Goal: Task Accomplishment & Management: Manage account settings

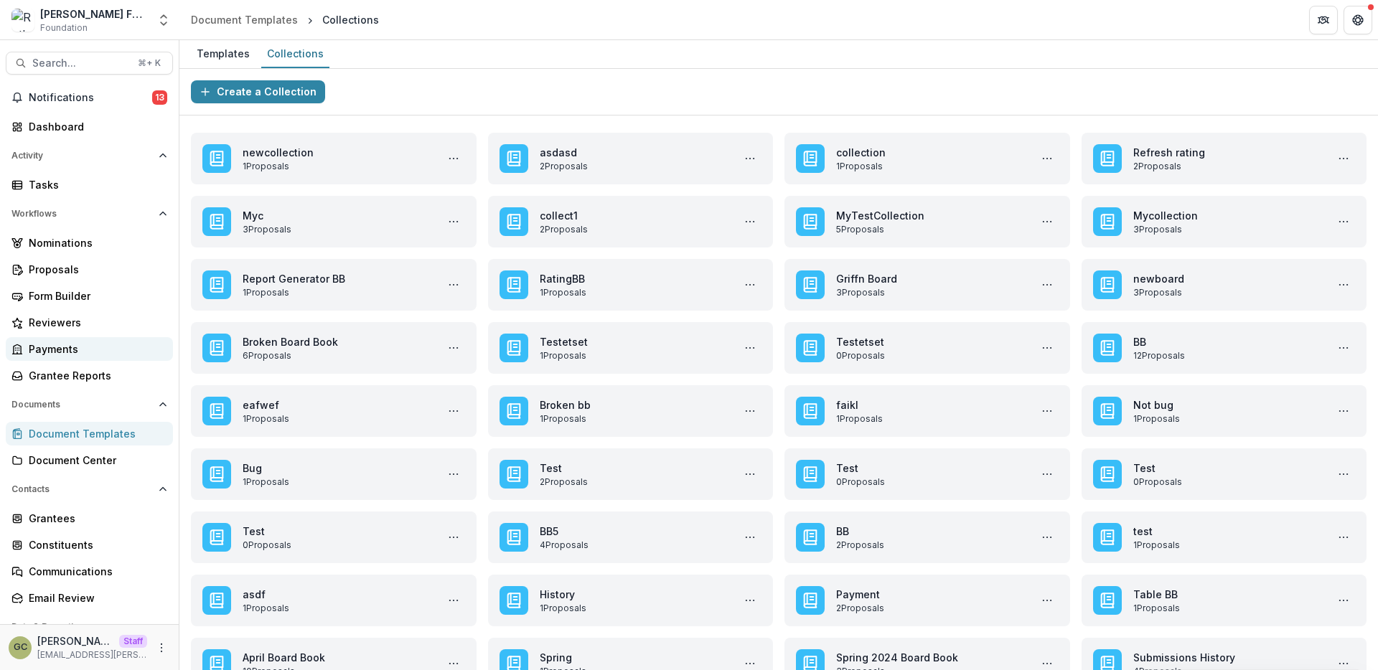
click at [91, 355] on div "Payments" at bounding box center [95, 349] width 133 height 15
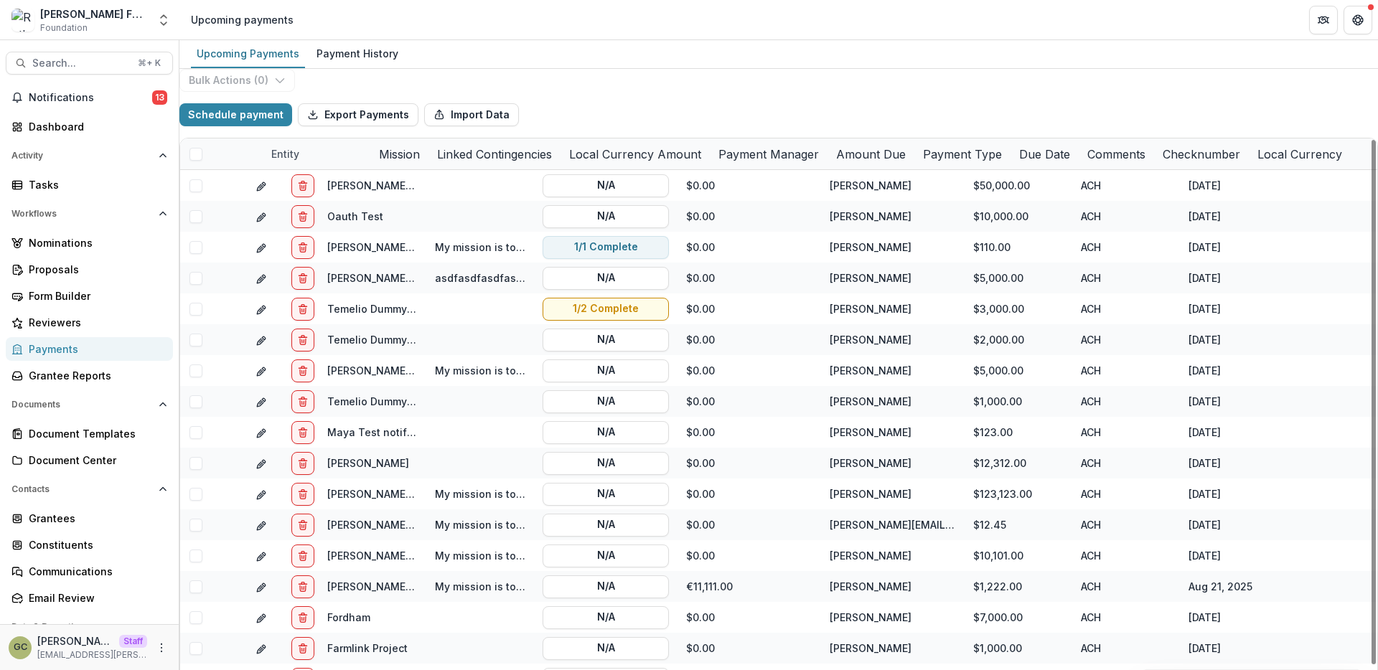
click at [561, 163] on div "Linked Contingencies" at bounding box center [495, 154] width 132 height 17
click at [620, 106] on div "Bulk Actions ( 0 ) Schedule payment Export Payments Import Data Entity Mission …" at bounding box center [778, 413] width 1199 height 688
click at [397, 126] on button "Export Payments" at bounding box center [358, 114] width 121 height 23
click at [767, 100] on div "Bulk Actions ( 0 ) Schedule payment Export Payments Import Data Entity Mission …" at bounding box center [778, 413] width 1199 height 688
click at [115, 172] on div "Activity Tasks" at bounding box center [89, 170] width 179 height 52
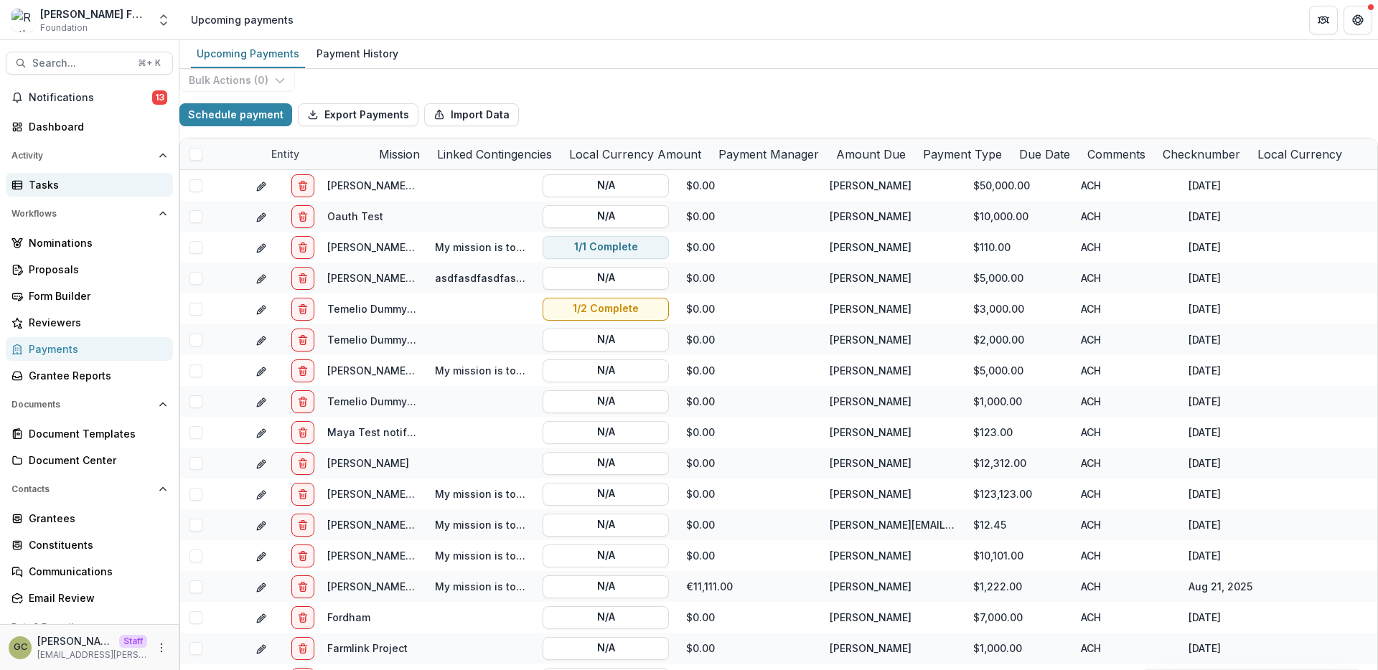
click at [113, 184] on div "Tasks" at bounding box center [95, 184] width 133 height 15
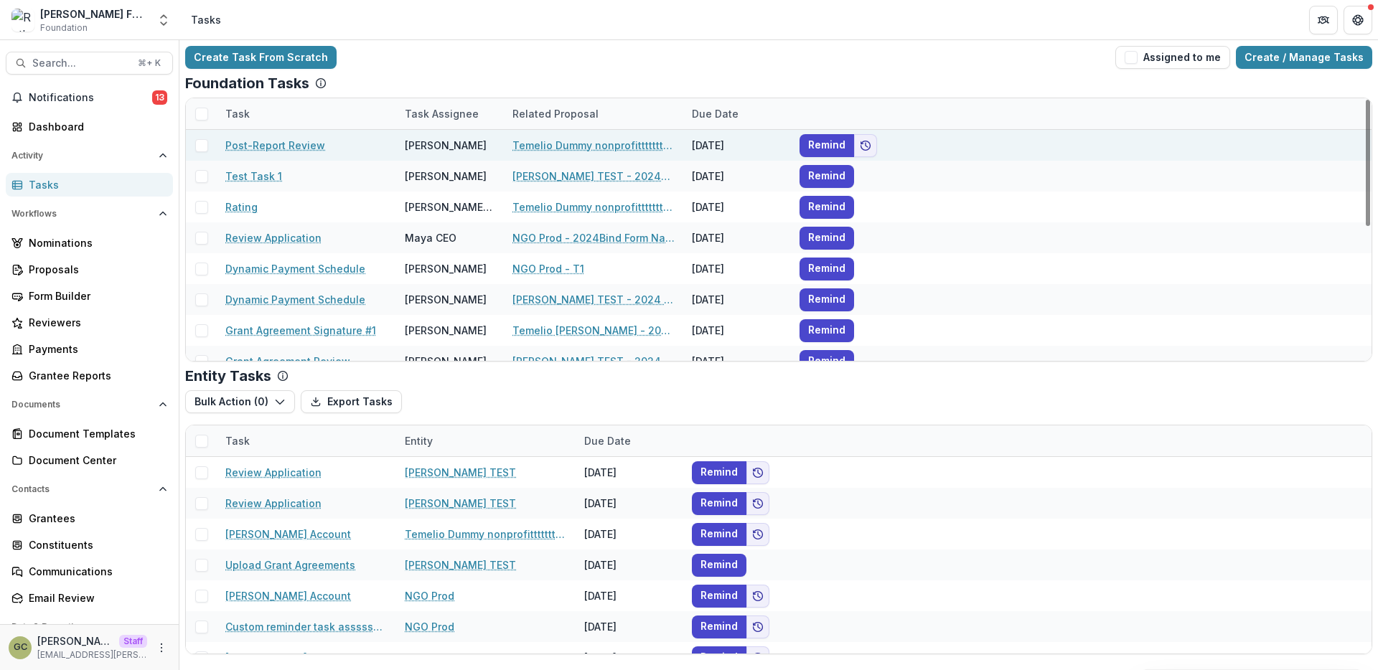
click at [205, 148] on span at bounding box center [201, 145] width 13 height 13
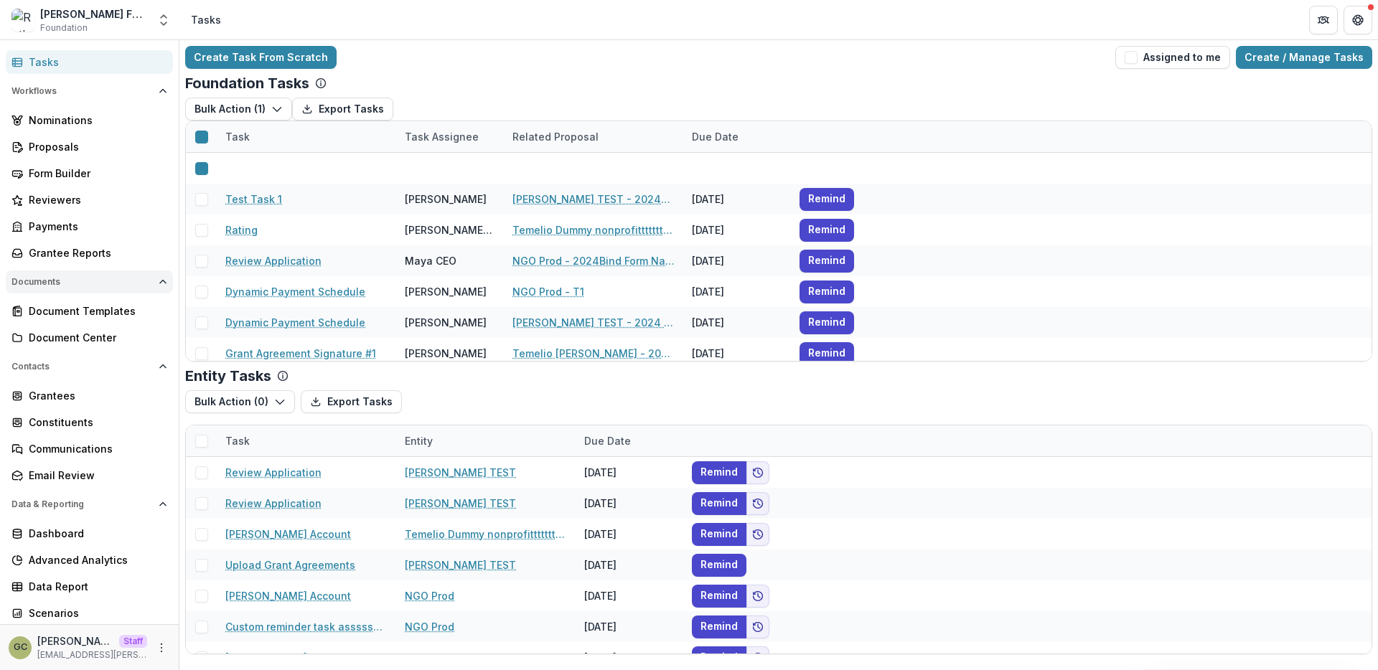
scroll to position [123, 0]
click at [94, 219] on div "Payments" at bounding box center [95, 225] width 133 height 15
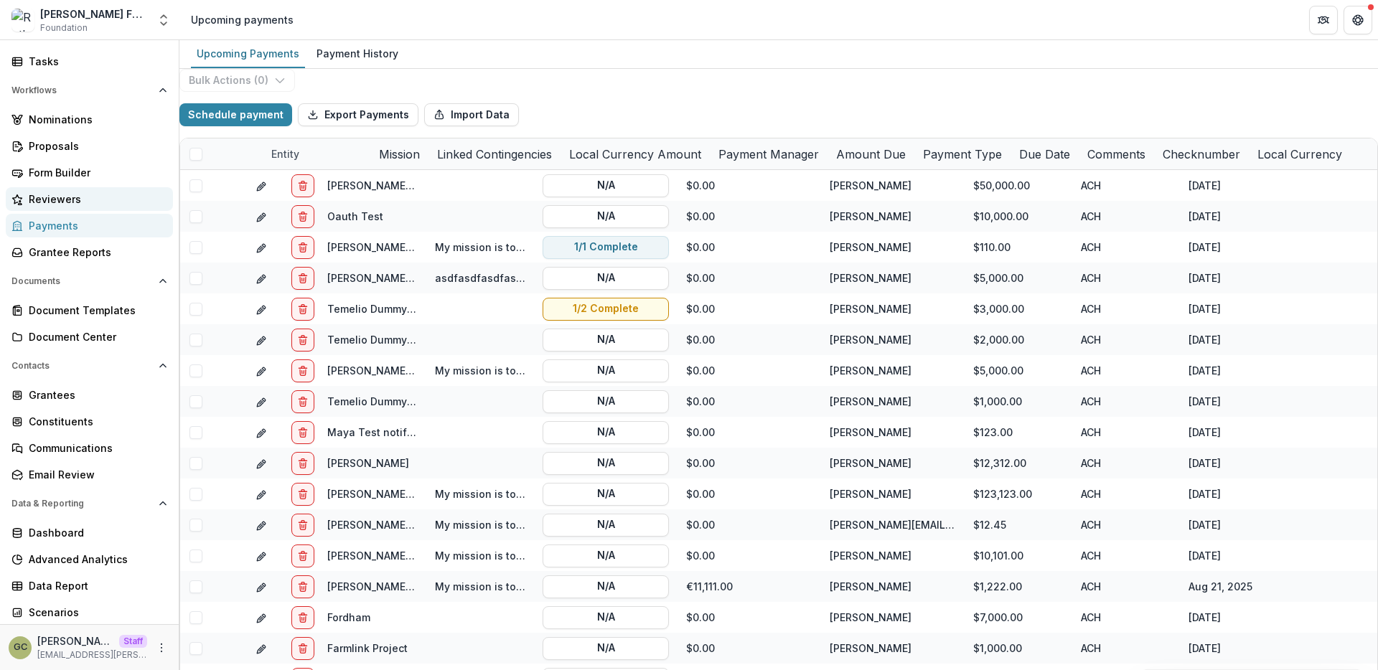
click at [89, 204] on div "Reviewers" at bounding box center [95, 199] width 133 height 15
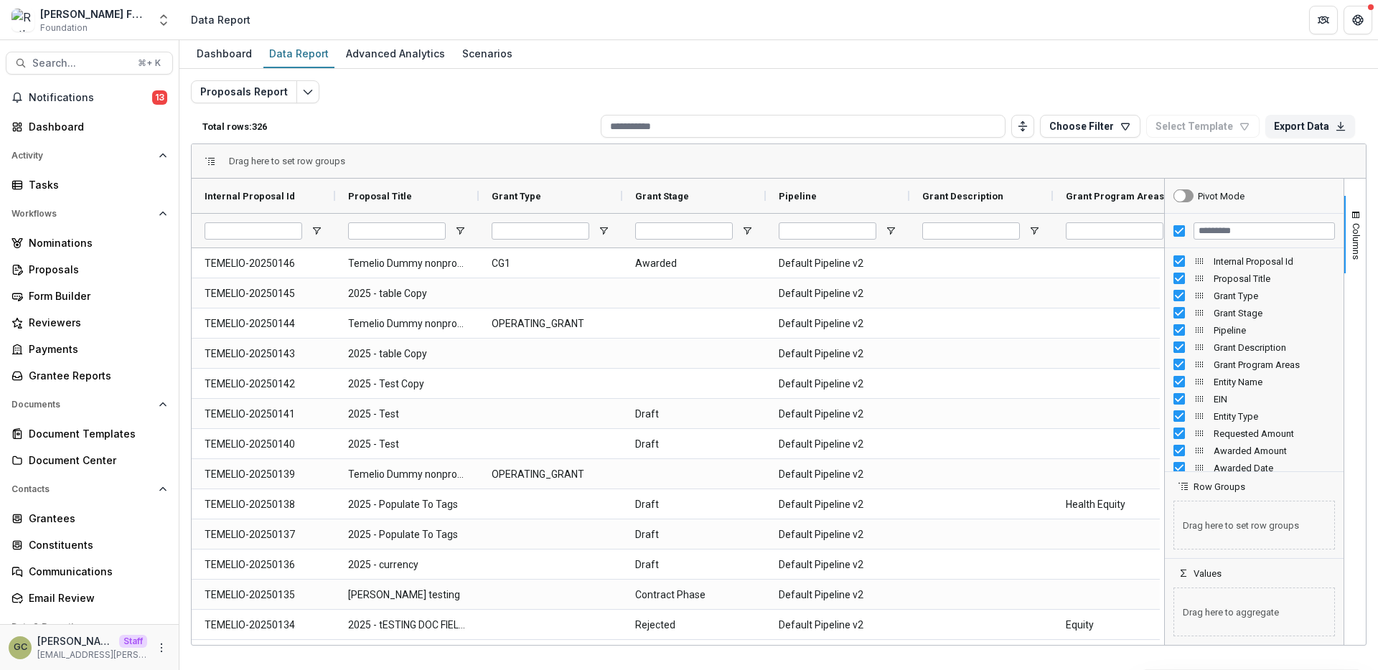
scroll to position [123, 0]
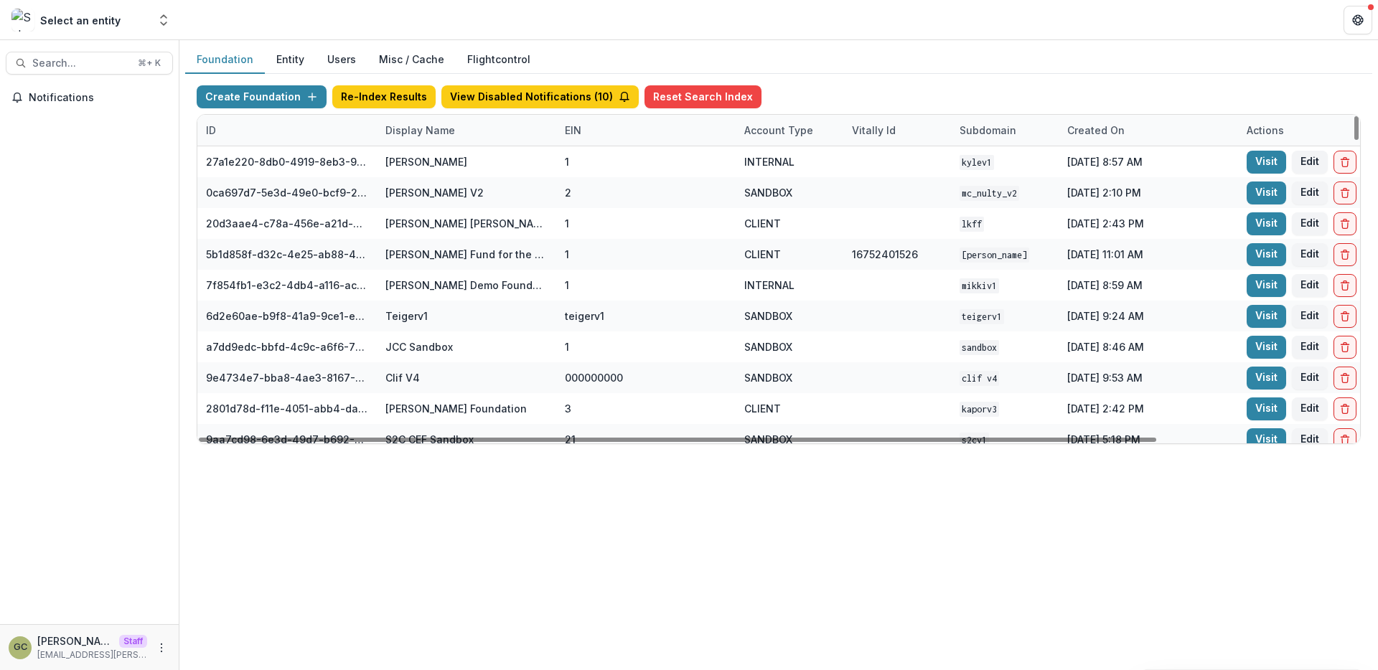
click at [412, 126] on div "Display Name" at bounding box center [420, 130] width 87 height 15
click at [413, 156] on input at bounding box center [466, 162] width 172 height 23
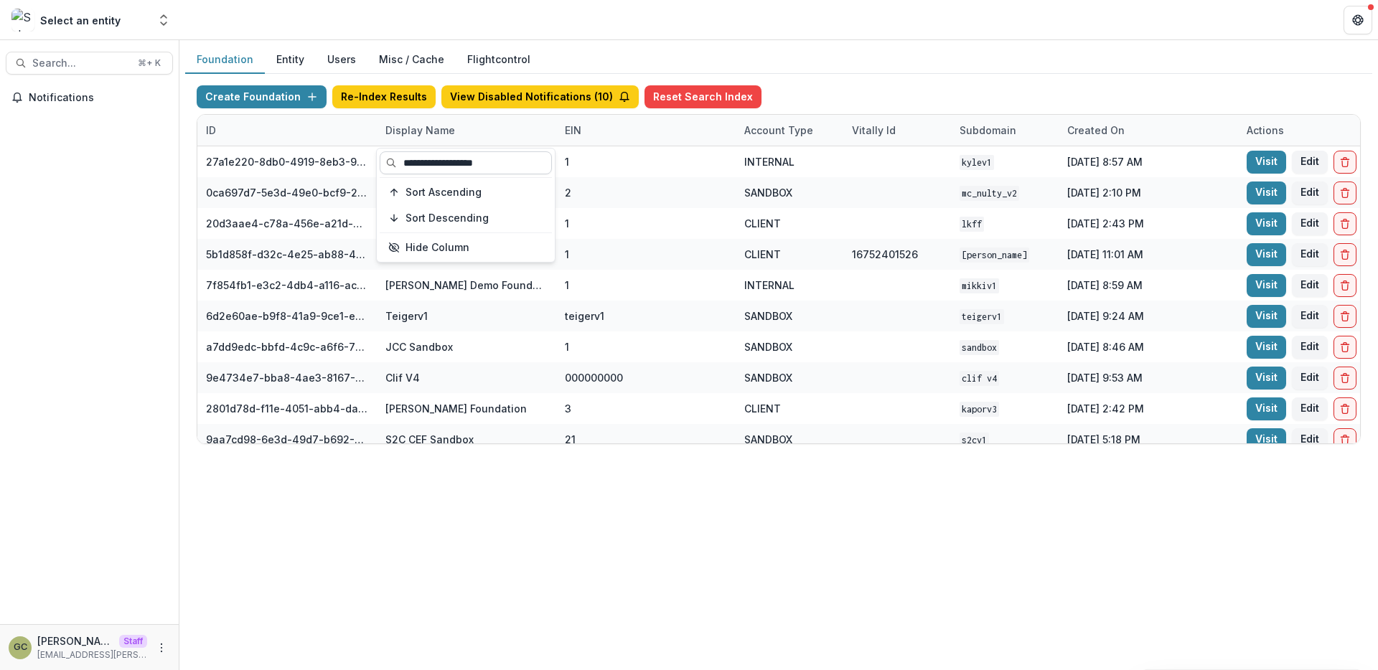
type input "**********"
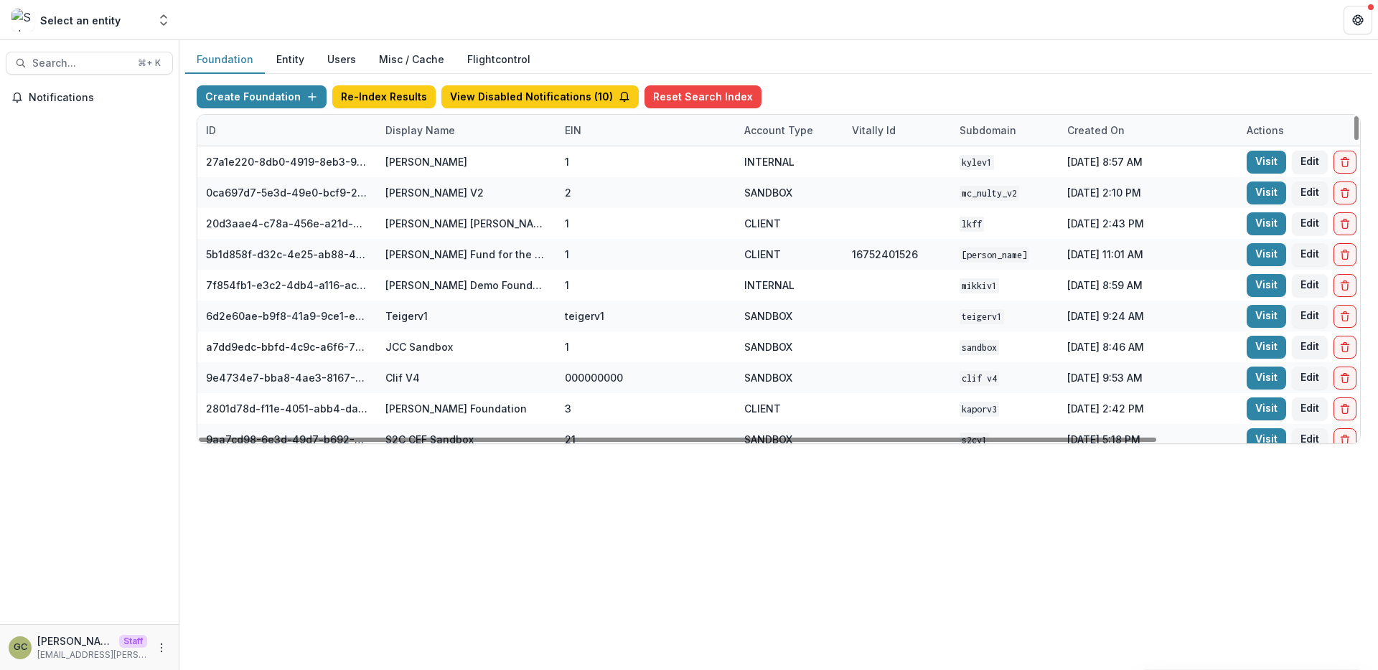
click at [412, 130] on div "Display Name" at bounding box center [420, 130] width 87 height 15
click at [411, 156] on input at bounding box center [466, 162] width 172 height 23
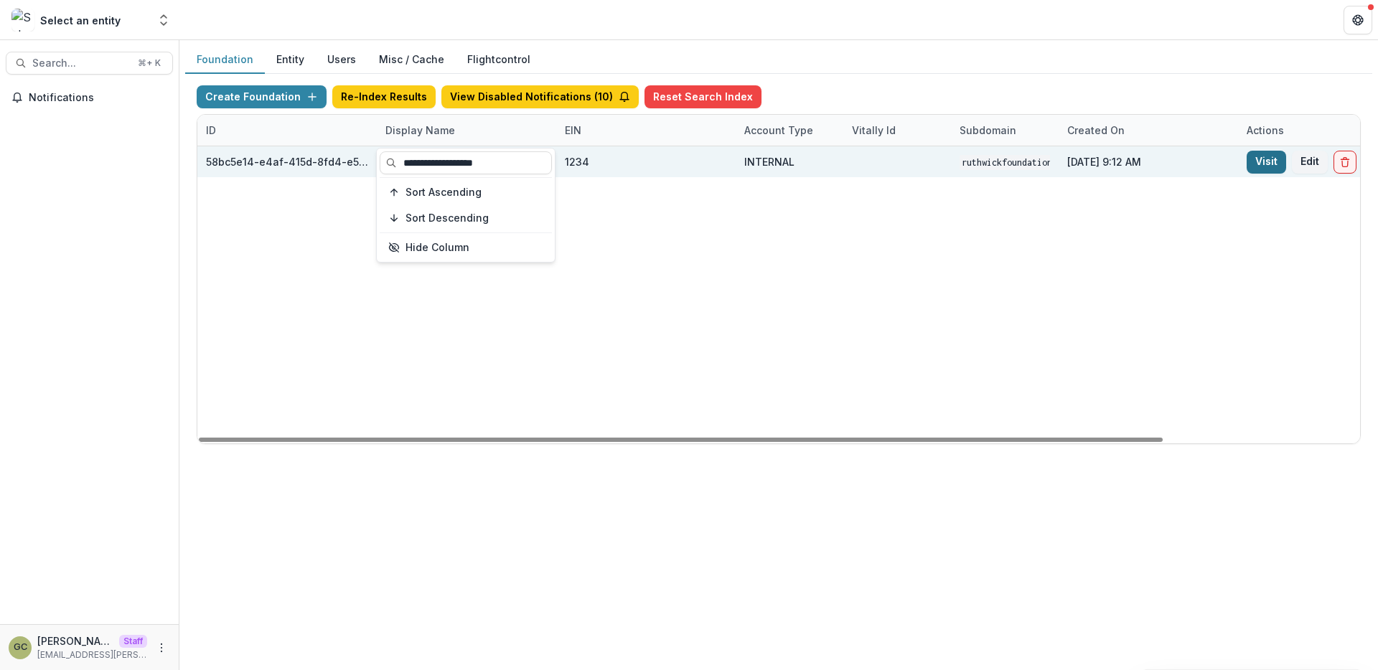
type input "**********"
click at [1260, 160] on link "Visit" at bounding box center [1266, 162] width 39 height 23
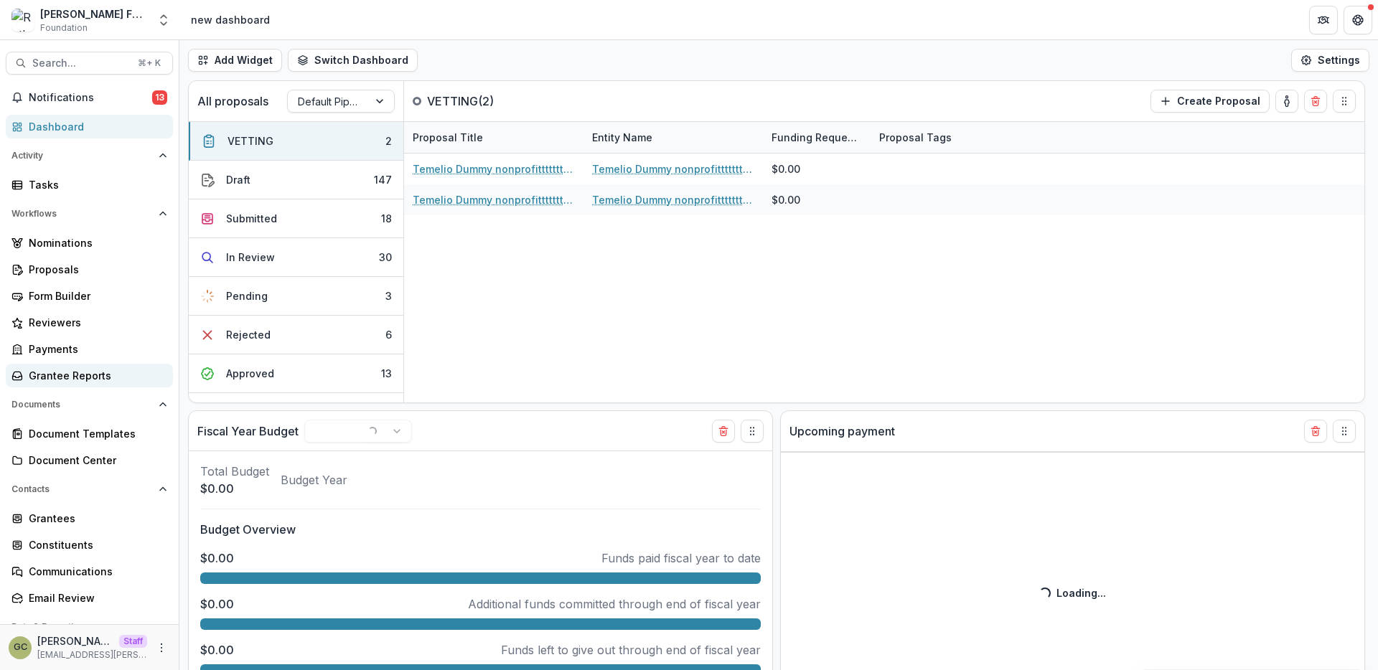
select select "**********"
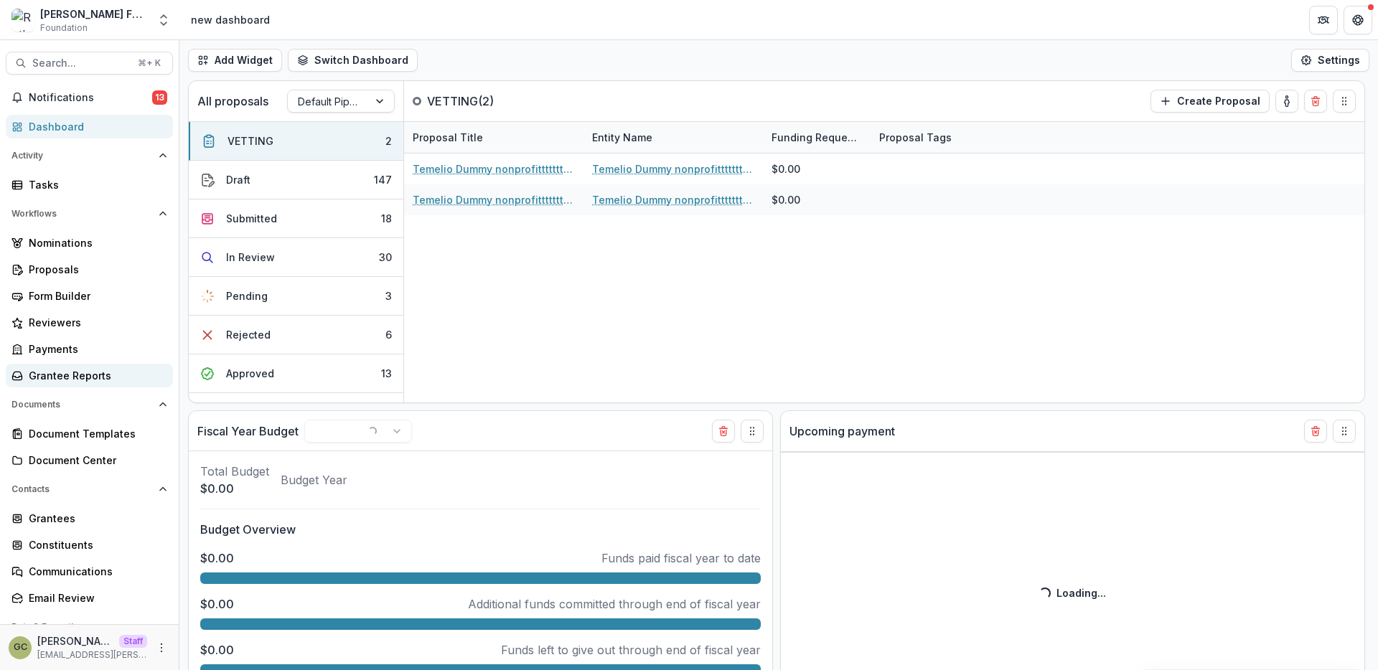
select select "**********"
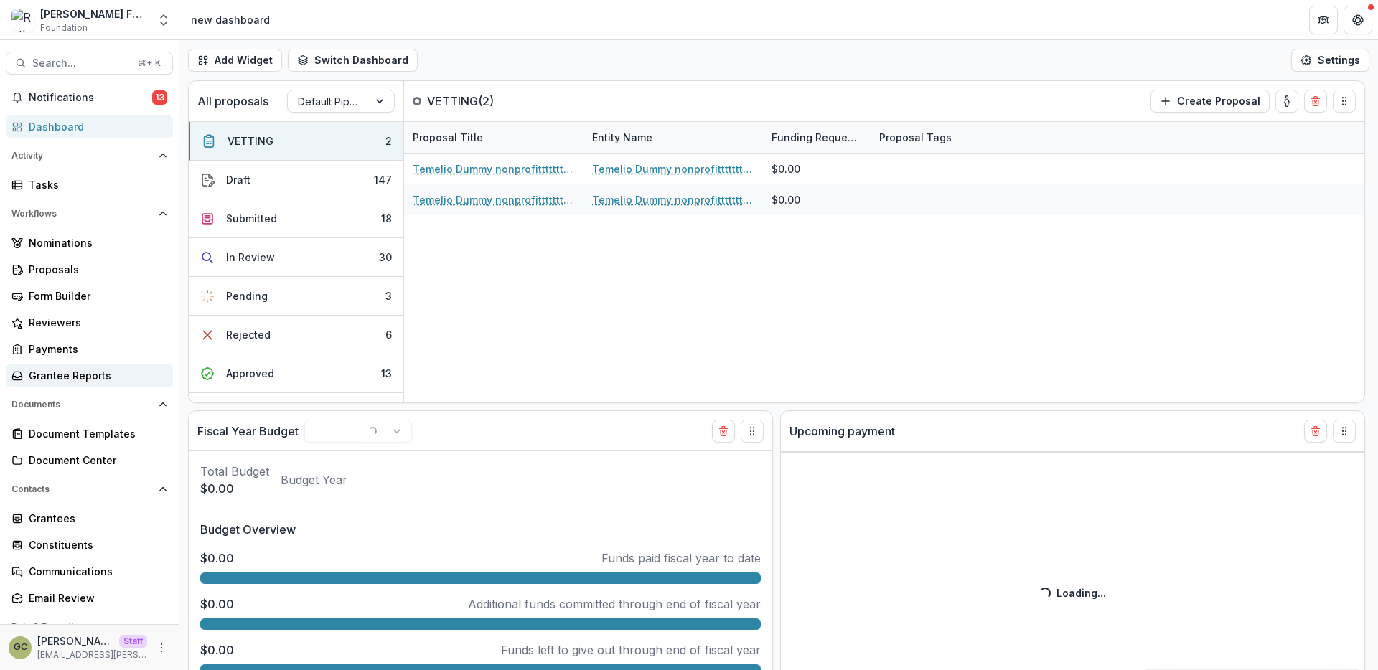
select select "**********"
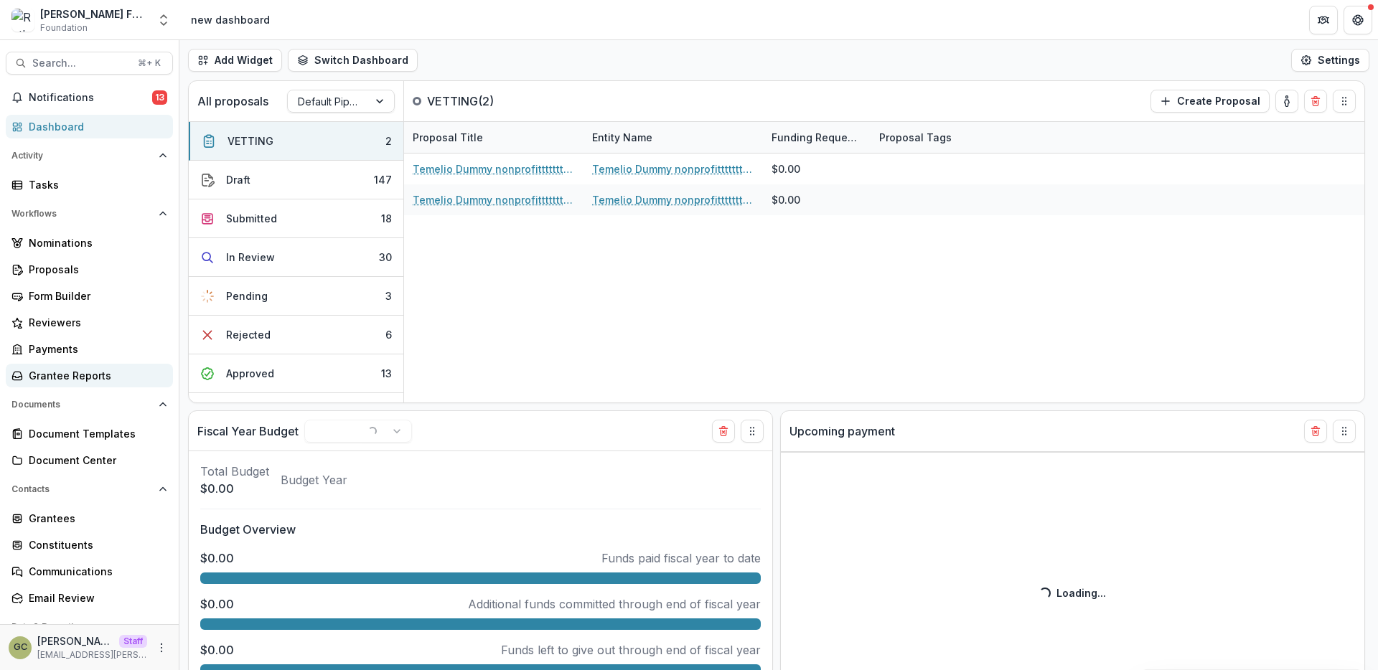
select select "**********"
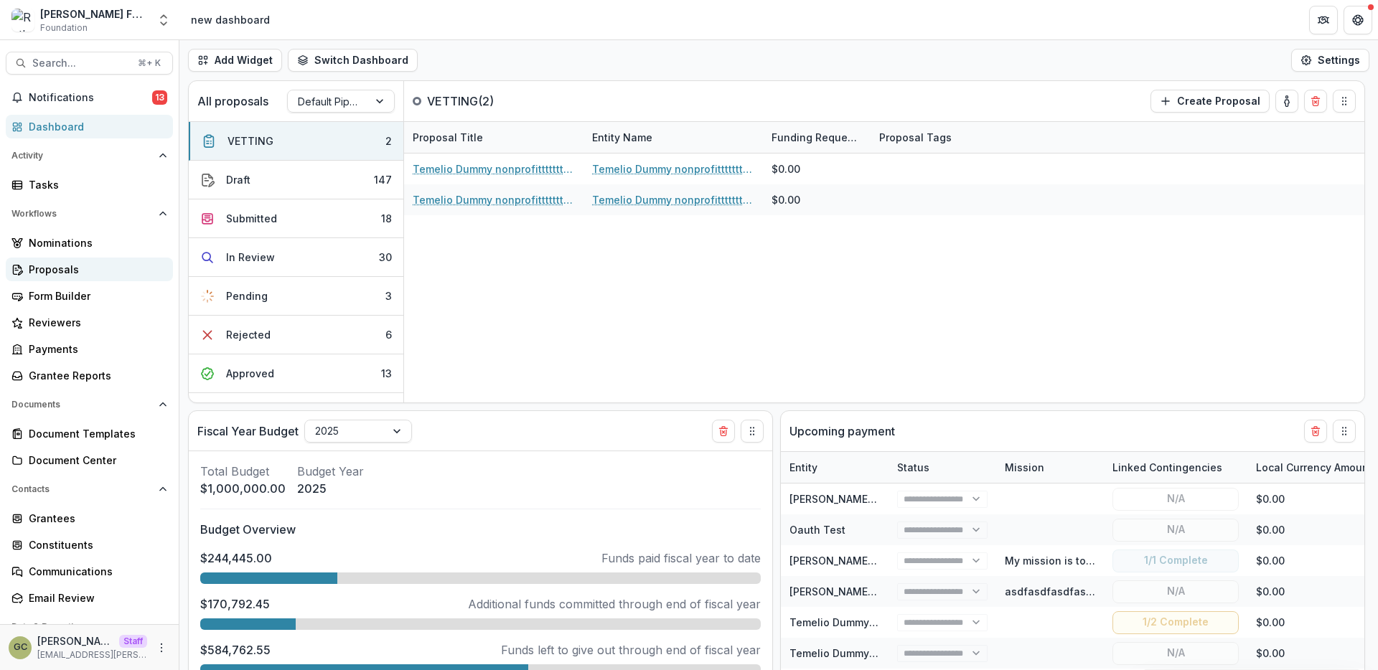
click at [73, 266] on div "Proposals" at bounding box center [95, 269] width 133 height 15
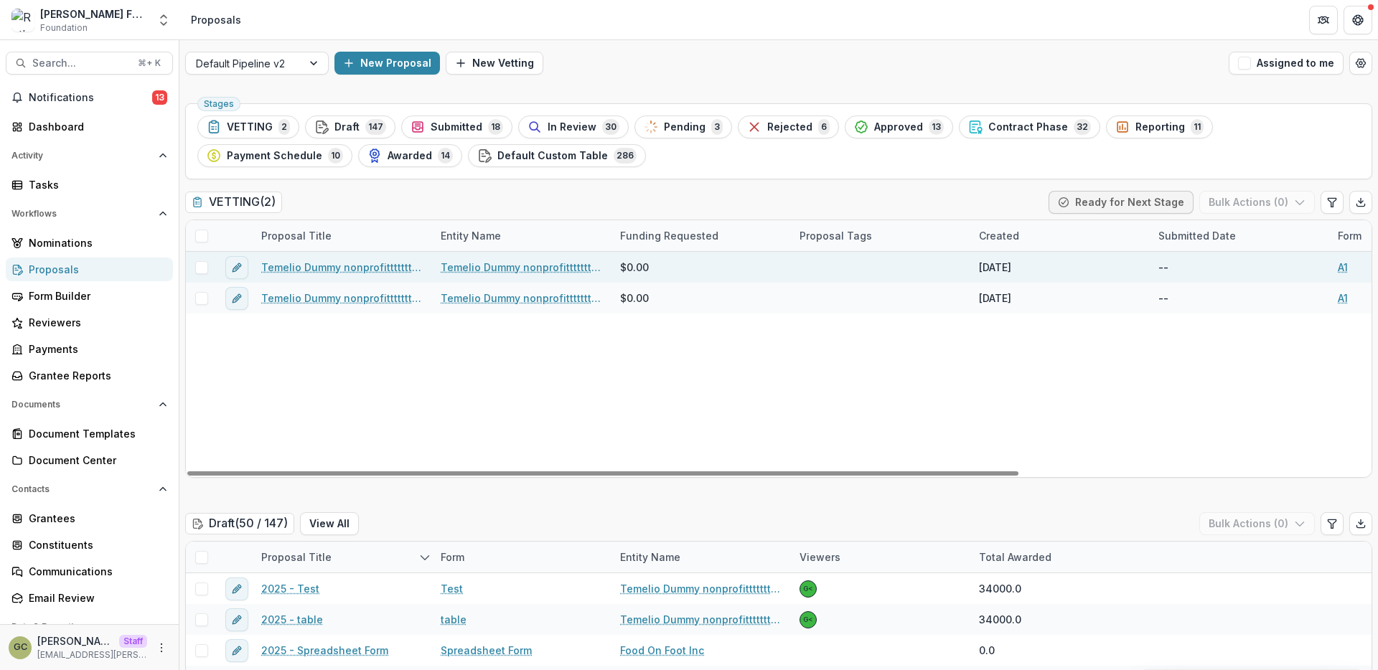
click at [207, 268] on span at bounding box center [201, 267] width 13 height 13
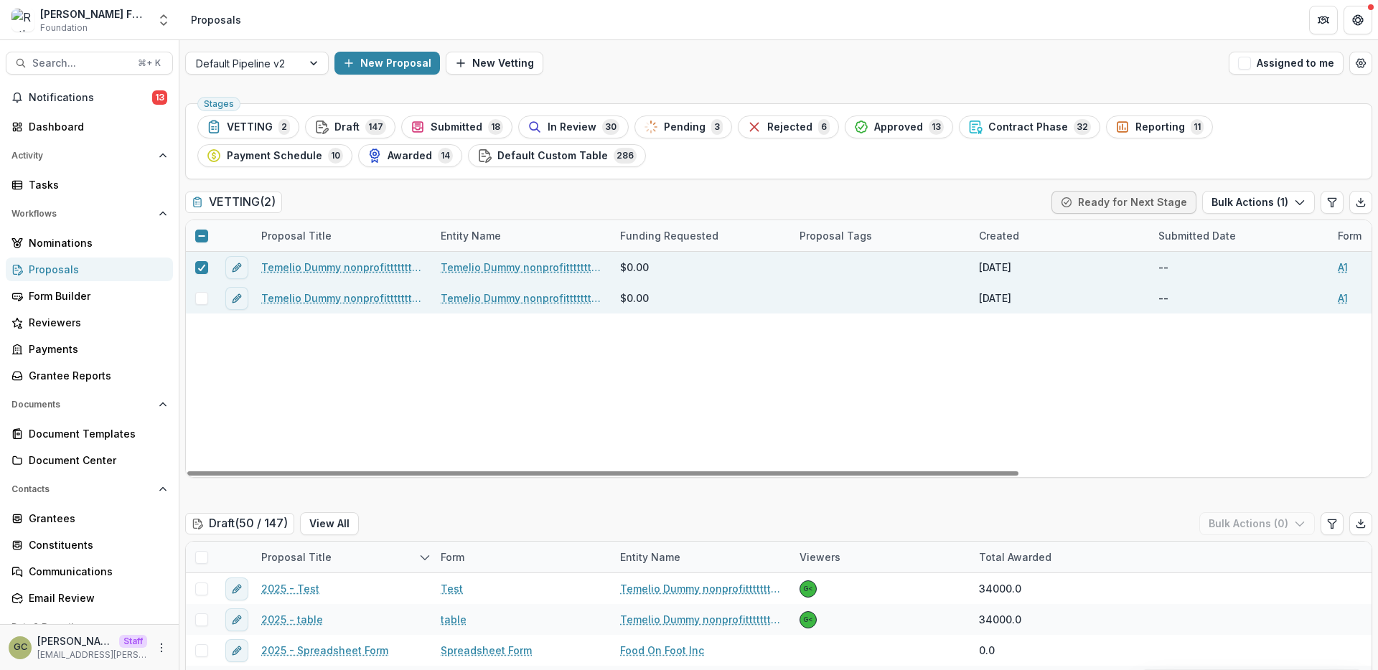
click at [199, 292] on span at bounding box center [201, 298] width 13 height 13
click at [1353, 71] on button "Open table manager" at bounding box center [1360, 63] width 23 height 23
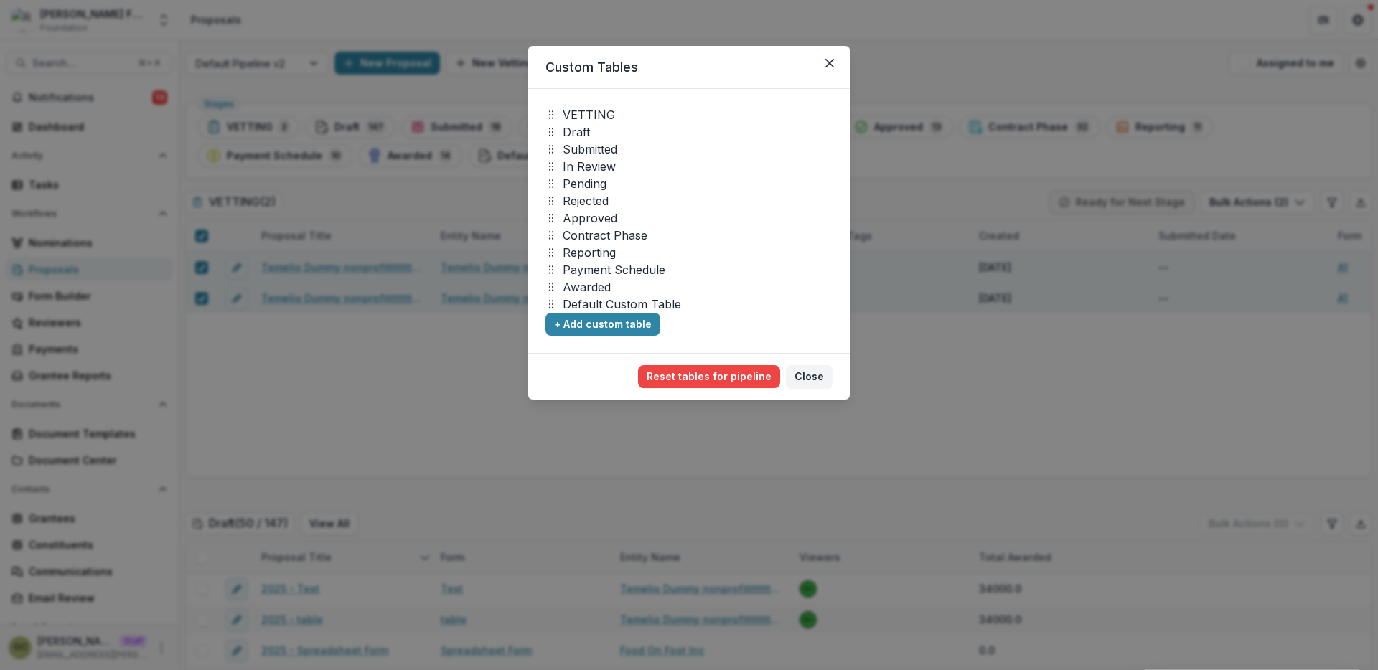
click at [1241, 108] on div "Custom Tables VETTING Draft Submitted In Review Pending Rejected Approved Contr…" at bounding box center [689, 335] width 1378 height 670
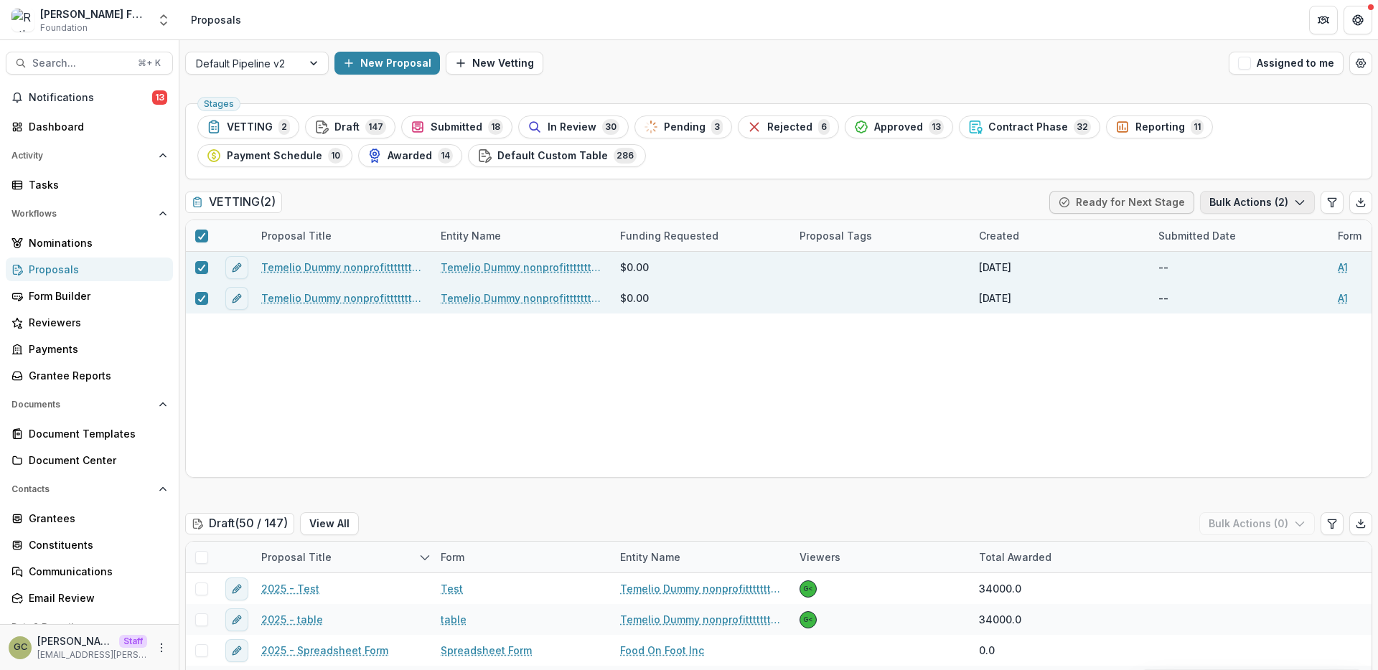
click at [1294, 203] on icon "button" at bounding box center [1299, 202] width 11 height 11
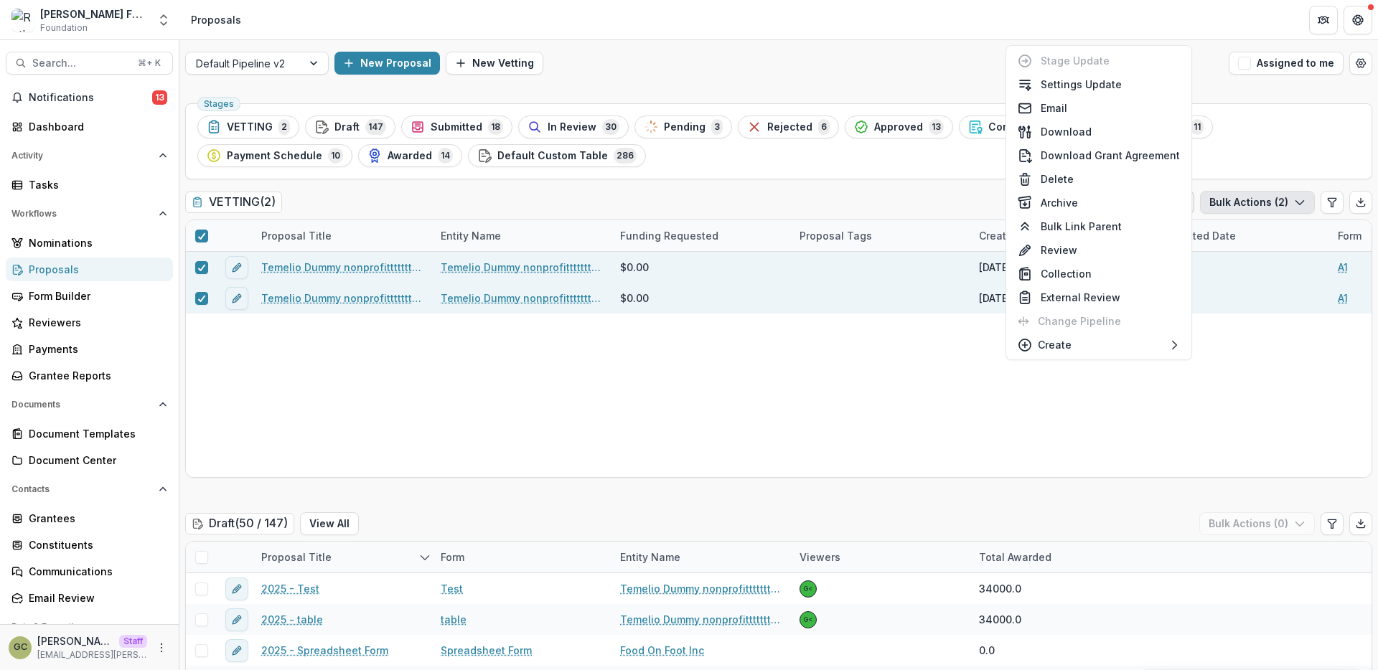
click at [1294, 203] on icon "button" at bounding box center [1299, 202] width 11 height 11
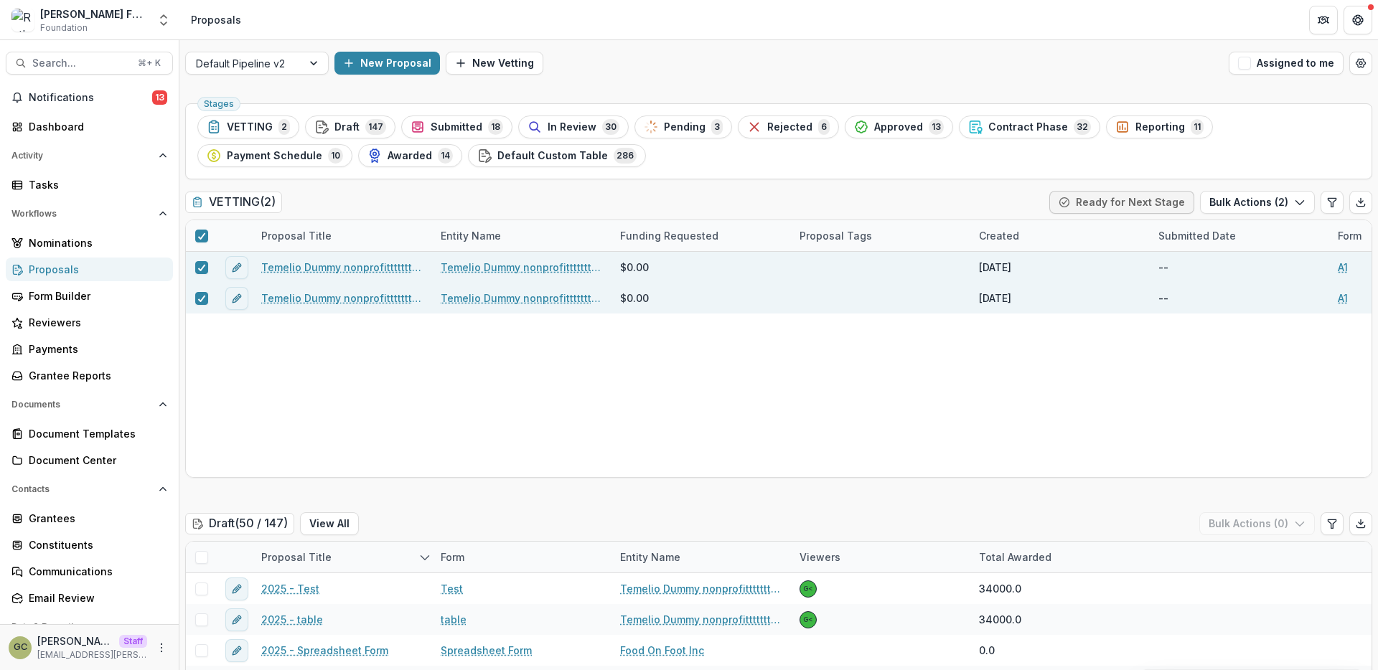
click at [935, 173] on div "Stages VETTING 2 Draft 147 Submitted 18 In Review 30 Pending 3 Rejected 6 Appro…" at bounding box center [778, 141] width 1187 height 76
click at [293, 63] on div "Default Pipeline v2" at bounding box center [244, 63] width 116 height 21
click at [301, 67] on div "Default Pipeline v2" at bounding box center [244, 63] width 116 height 21
click at [1114, 178] on div "Stages VETTING 2 Draft 147 Submitted 18 In Review 30 Pending 3 Rejected 6 Appro…" at bounding box center [778, 141] width 1187 height 76
click at [1350, 58] on button "Open table manager" at bounding box center [1360, 63] width 23 height 23
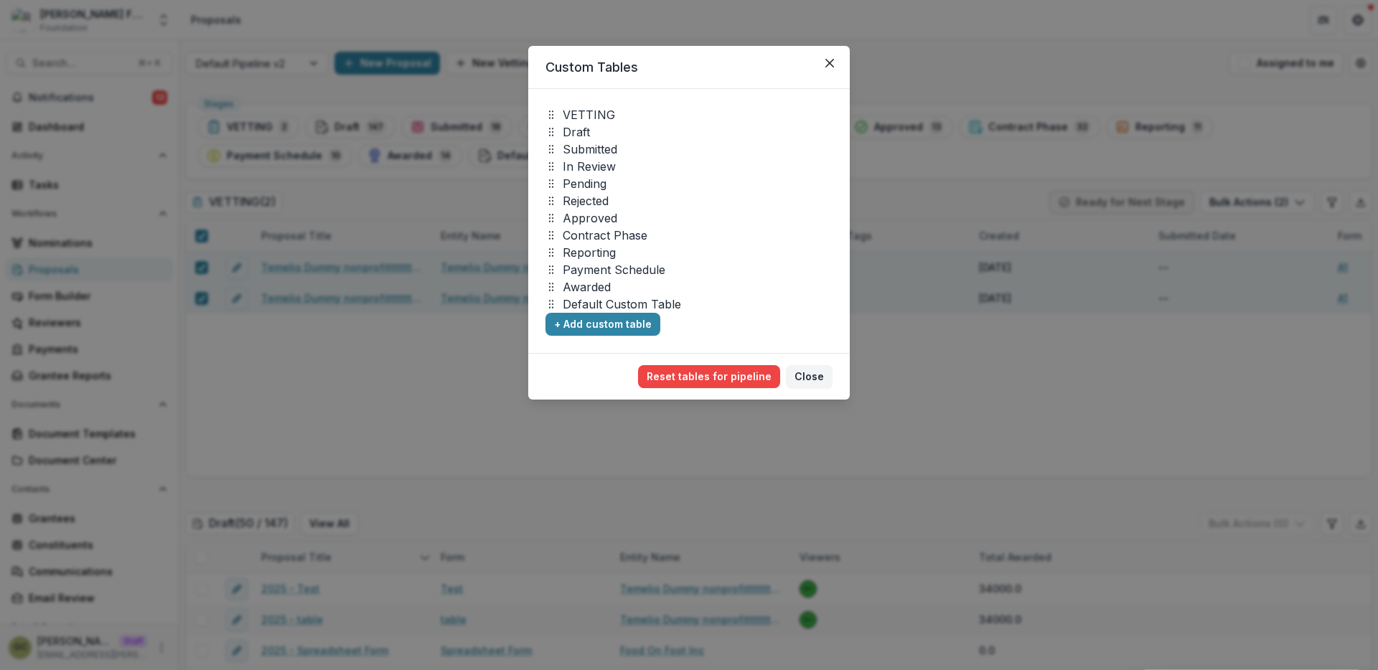
click at [1162, 102] on div "Custom Tables VETTING Draft Submitted In Review Pending Rejected Approved Contr…" at bounding box center [689, 335] width 1378 height 670
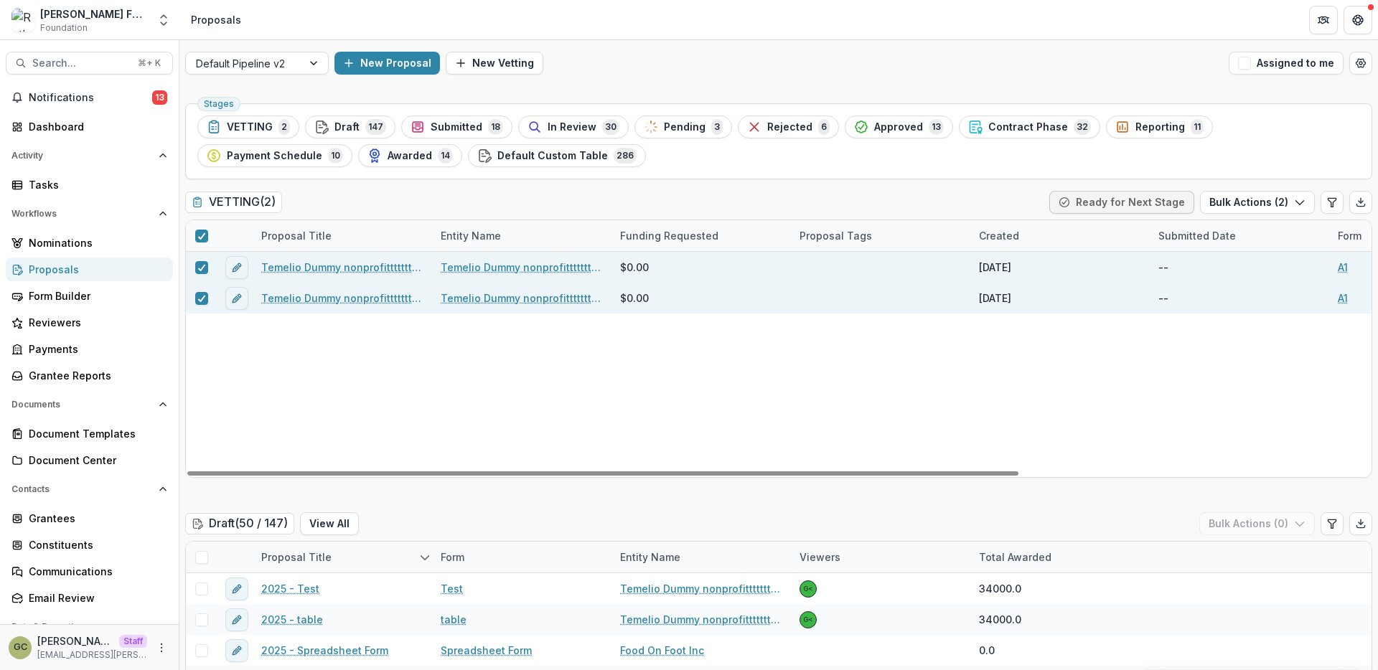
click at [505, 193] on div "VETTING ( 2 ) Ready for Next Stage Bulk Actions ( 2 )" at bounding box center [778, 205] width 1187 height 29
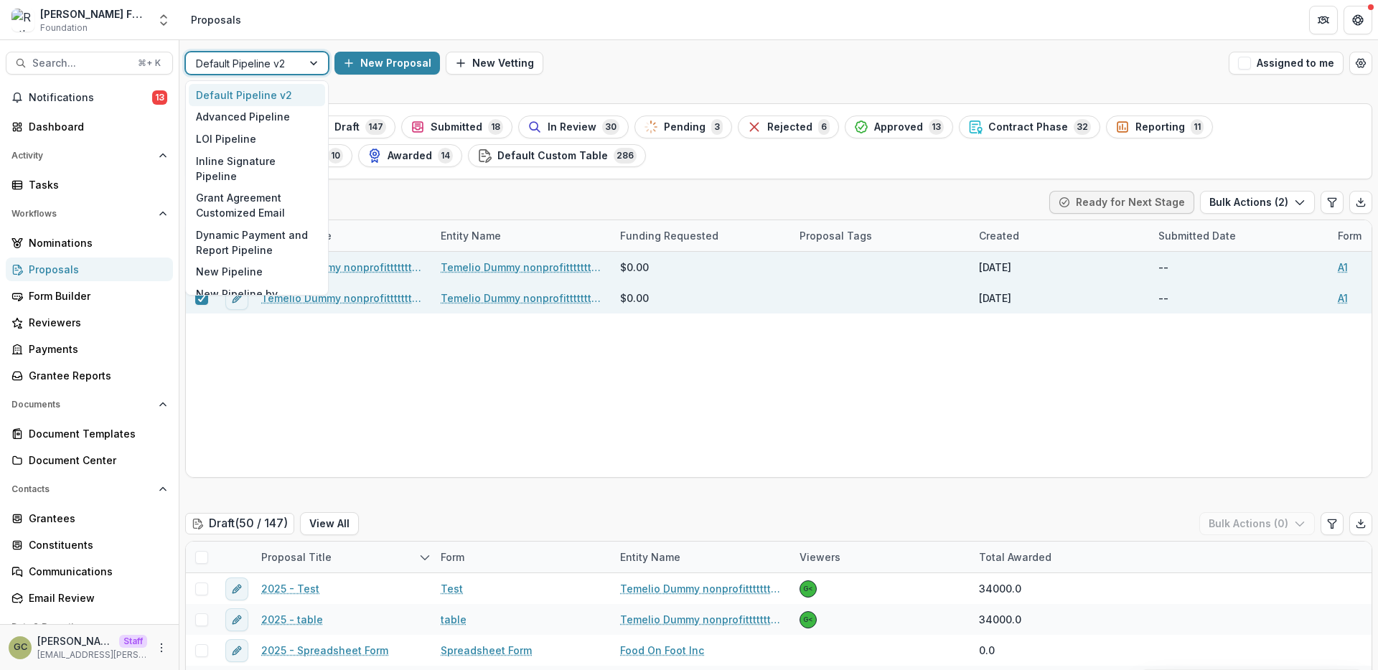
click at [309, 68] on div at bounding box center [315, 63] width 26 height 22
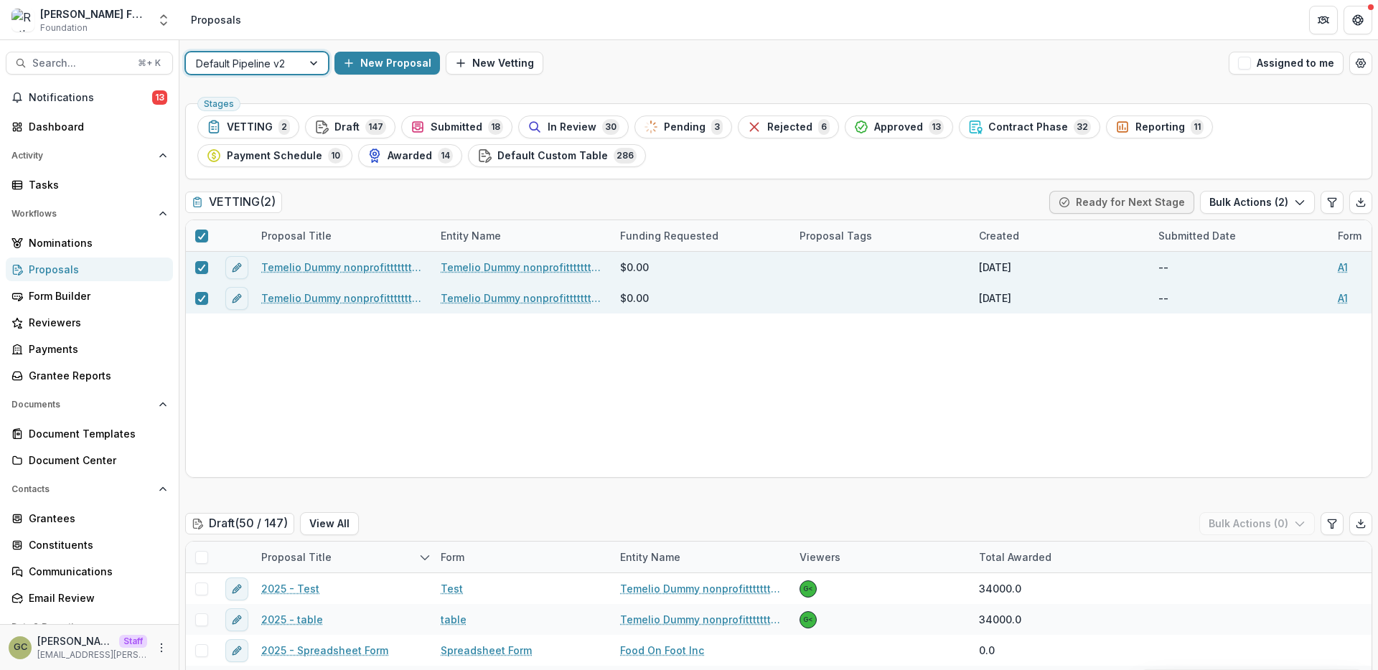
click at [755, 60] on div "New Proposal New Vetting" at bounding box center [778, 63] width 889 height 23
click at [1363, 71] on button "Open table manager" at bounding box center [1360, 63] width 23 height 23
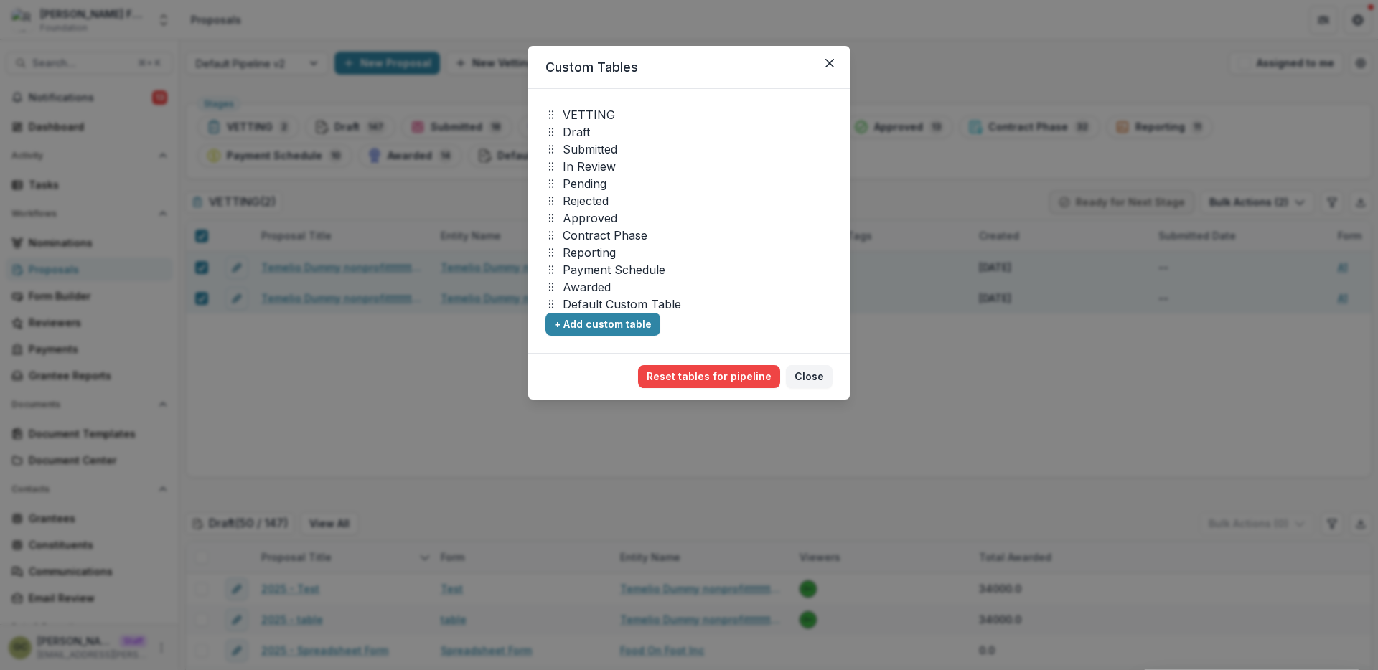
click at [1316, 118] on div "Custom Tables VETTING Draft Submitted In Review Pending Rejected Approved Contr…" at bounding box center [689, 335] width 1378 height 670
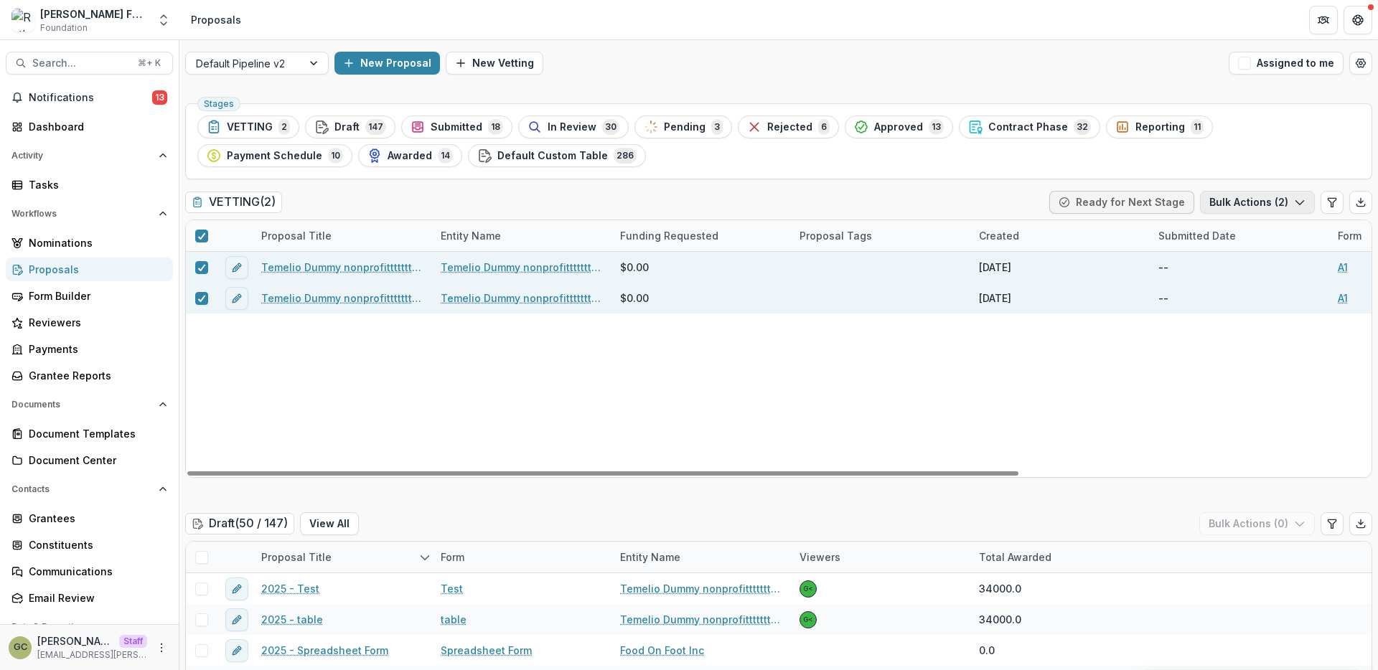
click at [1296, 200] on icon "button" at bounding box center [1299, 202] width 11 height 11
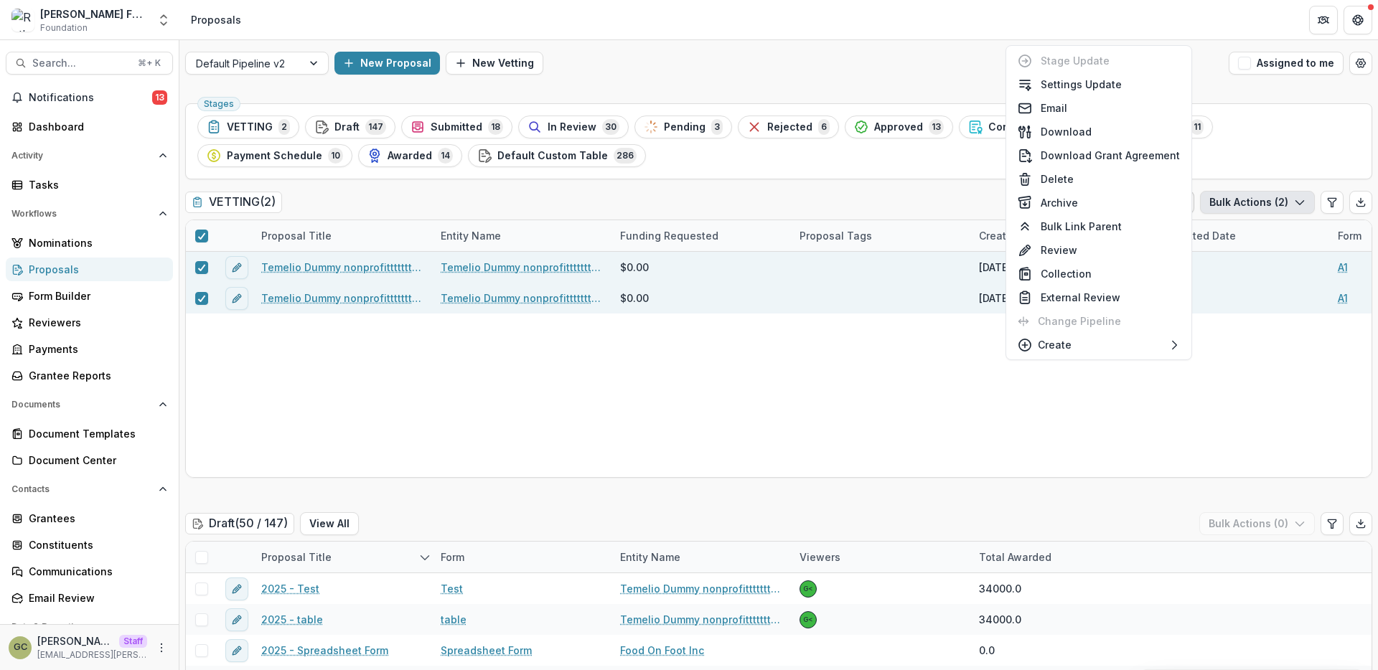
click at [1296, 200] on icon "button" at bounding box center [1299, 202] width 11 height 11
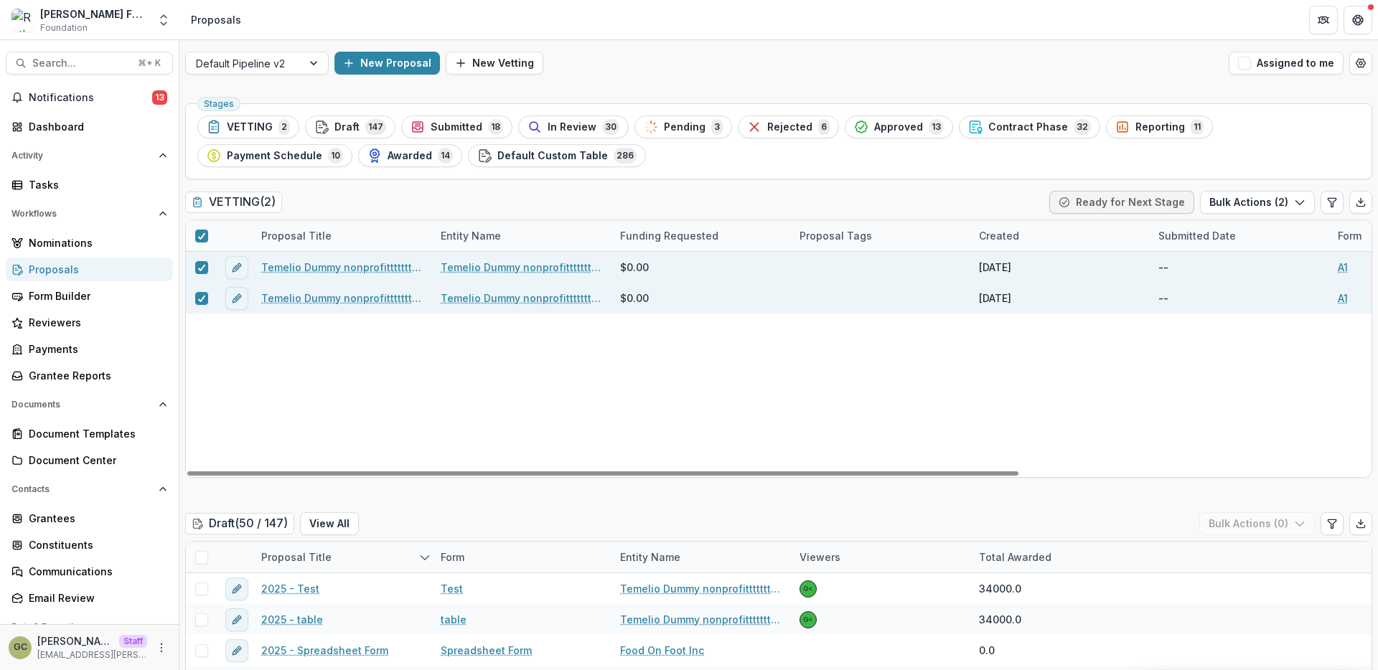
click at [309, 268] on link "Temelio Dummy nonprofittttttttt a4 sda16s5d - 2025 - A1" at bounding box center [342, 267] width 162 height 15
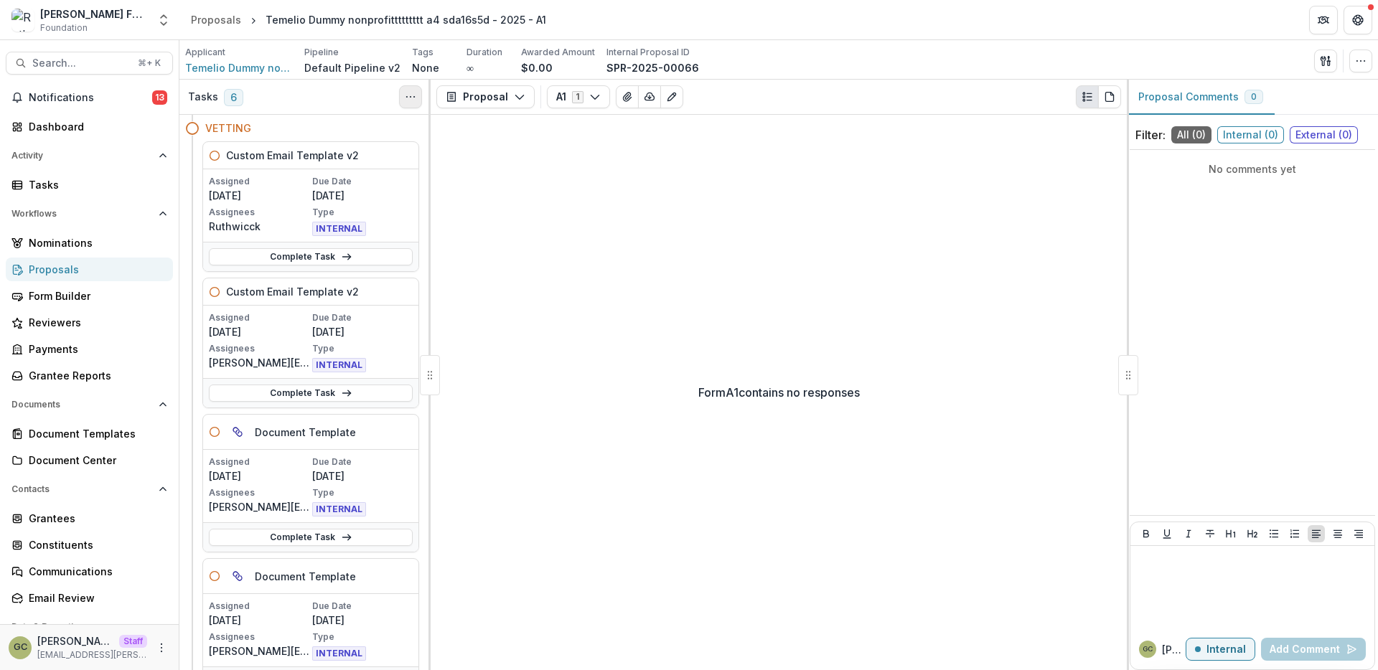
click at [402, 88] on button "Toggle View Cancelled Tasks" at bounding box center [410, 96] width 23 height 23
click at [408, 94] on icon "Toggle View Cancelled Tasks" at bounding box center [410, 96] width 11 height 11
click at [1329, 61] on line "button" at bounding box center [1328, 61] width 3 height 0
click at [1329, 60] on line "button" at bounding box center [1329, 59] width 0 height 4
click at [1361, 64] on icon "button" at bounding box center [1360, 60] width 11 height 11
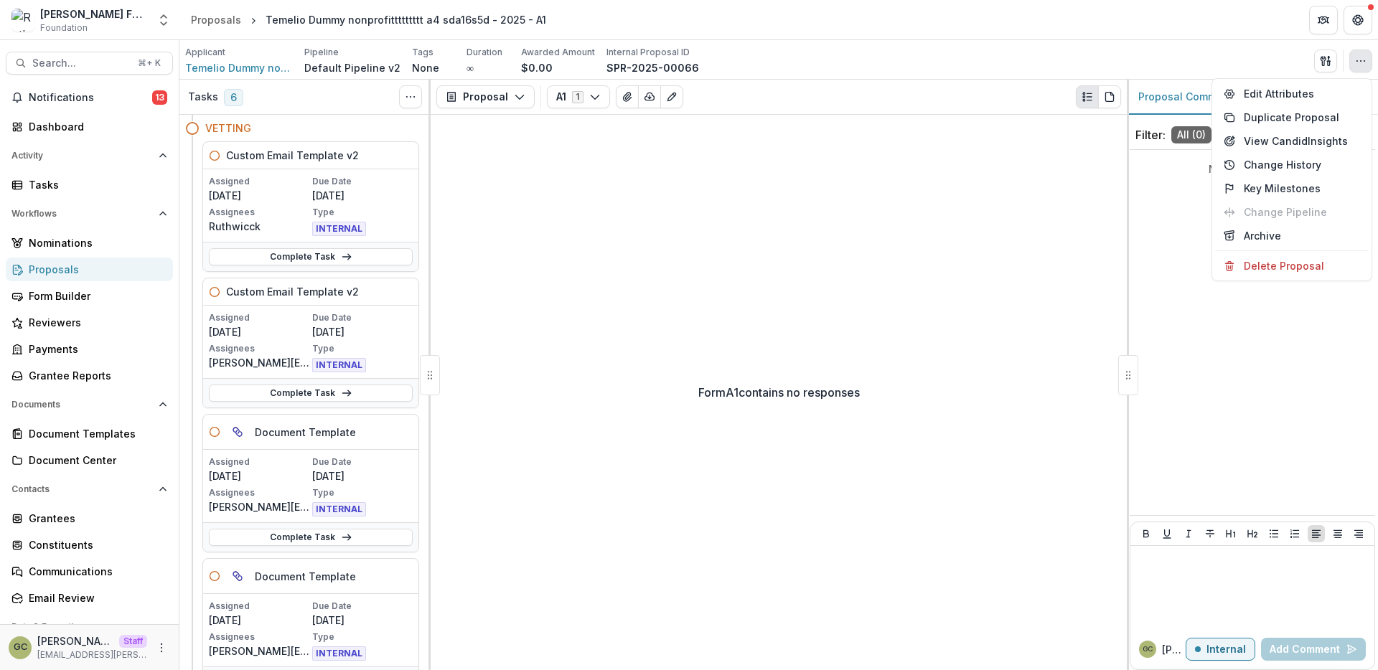
click at [1263, 72] on div "Applicant Temelio Dummy nonprofittttttttt a4 sda16s5d Pipeline Default Pipeline…" at bounding box center [778, 60] width 1187 height 29
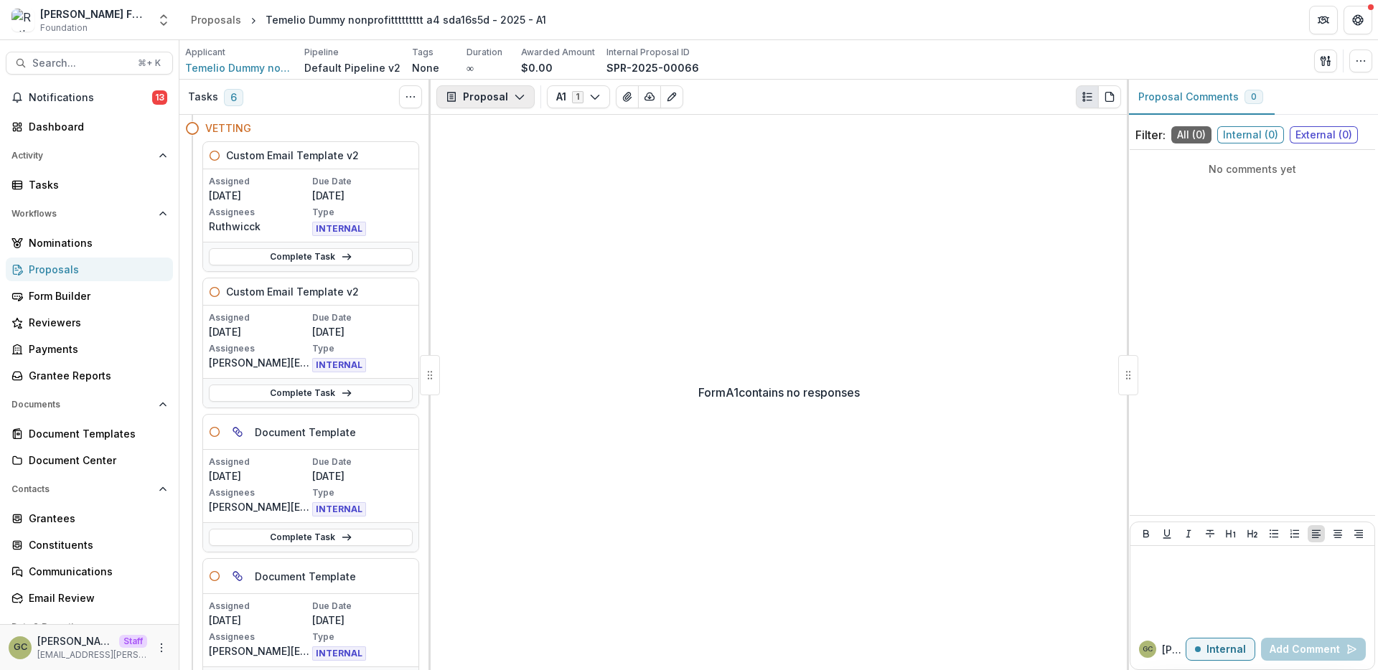
click at [502, 102] on button "Proposal" at bounding box center [485, 96] width 98 height 23
click at [406, 97] on circle "Toggle View Cancelled Tasks" at bounding box center [406, 97] width 1 height 1
click at [1324, 67] on button "button" at bounding box center [1325, 61] width 23 height 23
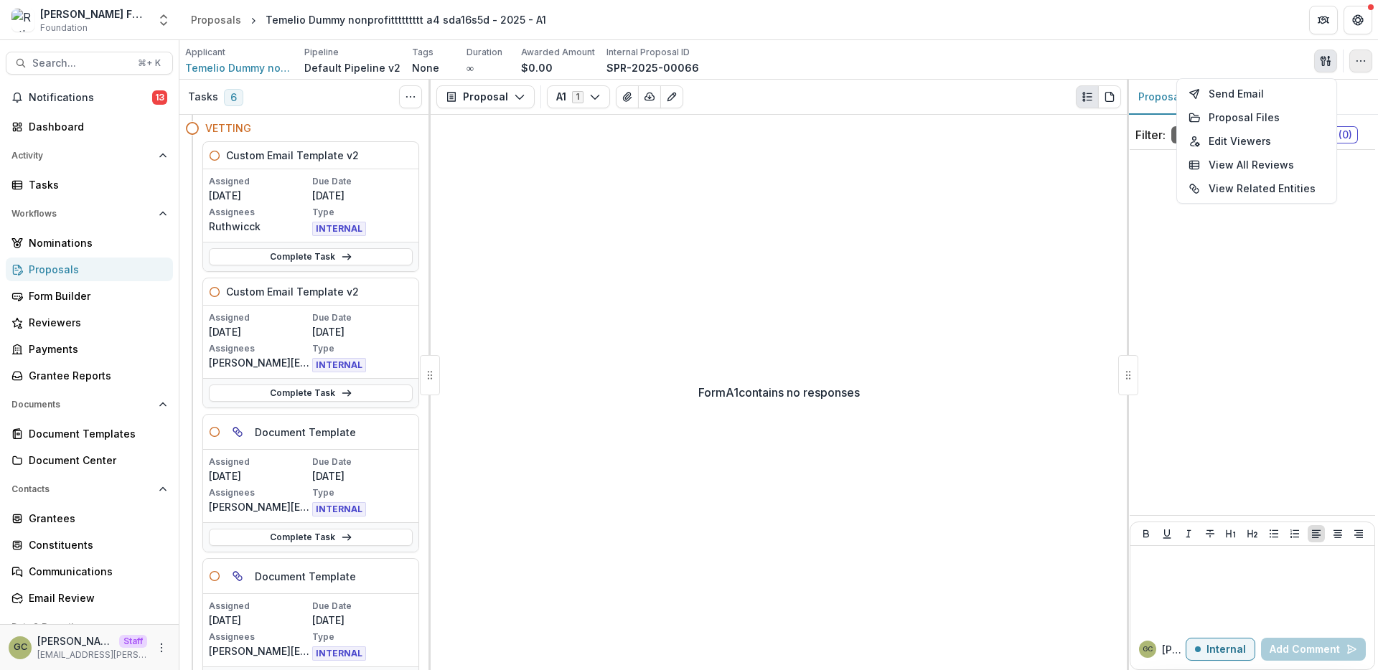
click at [1359, 67] on button "button" at bounding box center [1360, 61] width 23 height 23
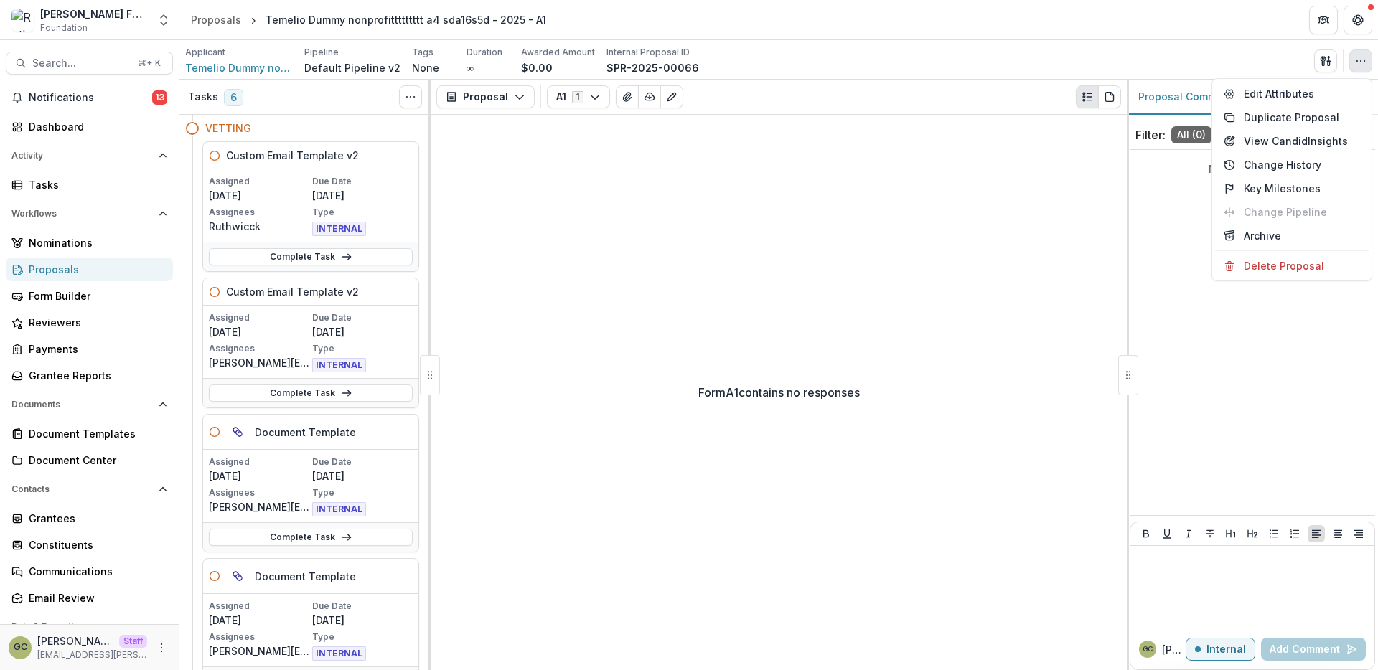
click at [1133, 70] on div "Applicant Temelio Dummy nonprofittttttttt a4 sda16s5d Pipeline Default Pipeline…" at bounding box center [778, 60] width 1187 height 29
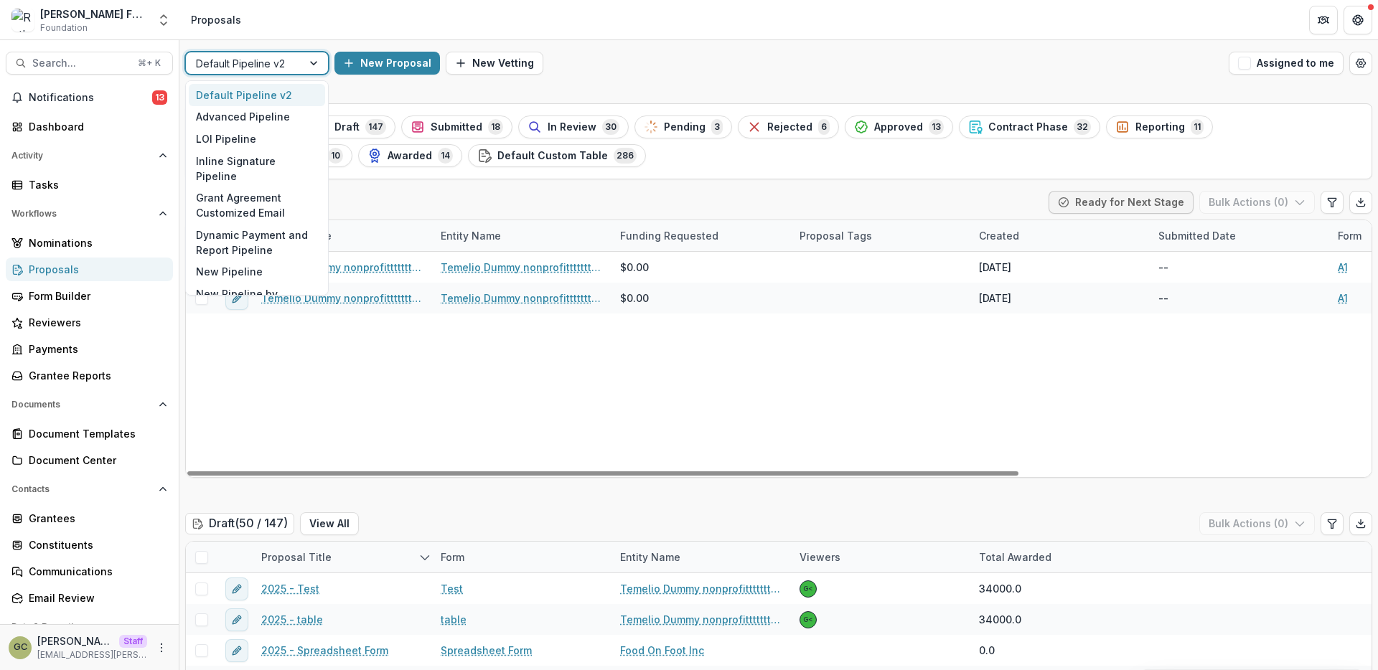
click at [286, 70] on div at bounding box center [244, 64] width 96 height 18
click at [291, 72] on div at bounding box center [244, 64] width 96 height 18
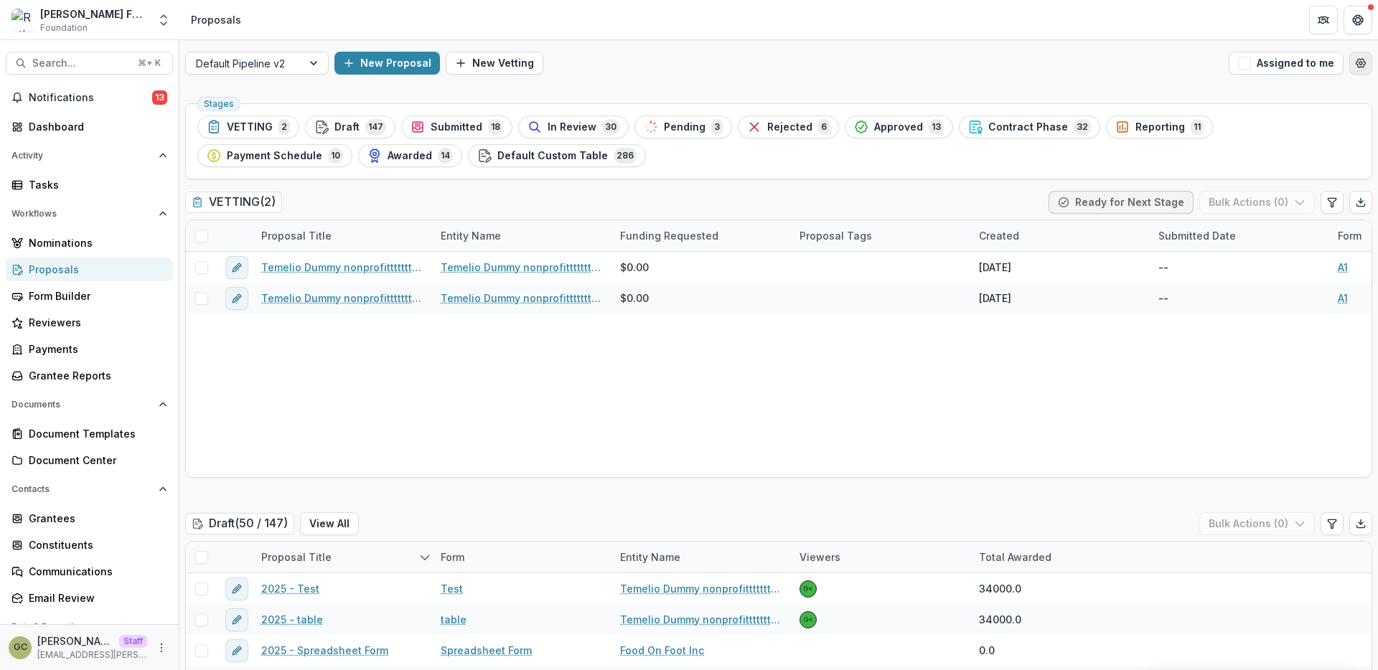
click at [1362, 62] on icon "Open table manager" at bounding box center [1360, 62] width 11 height 11
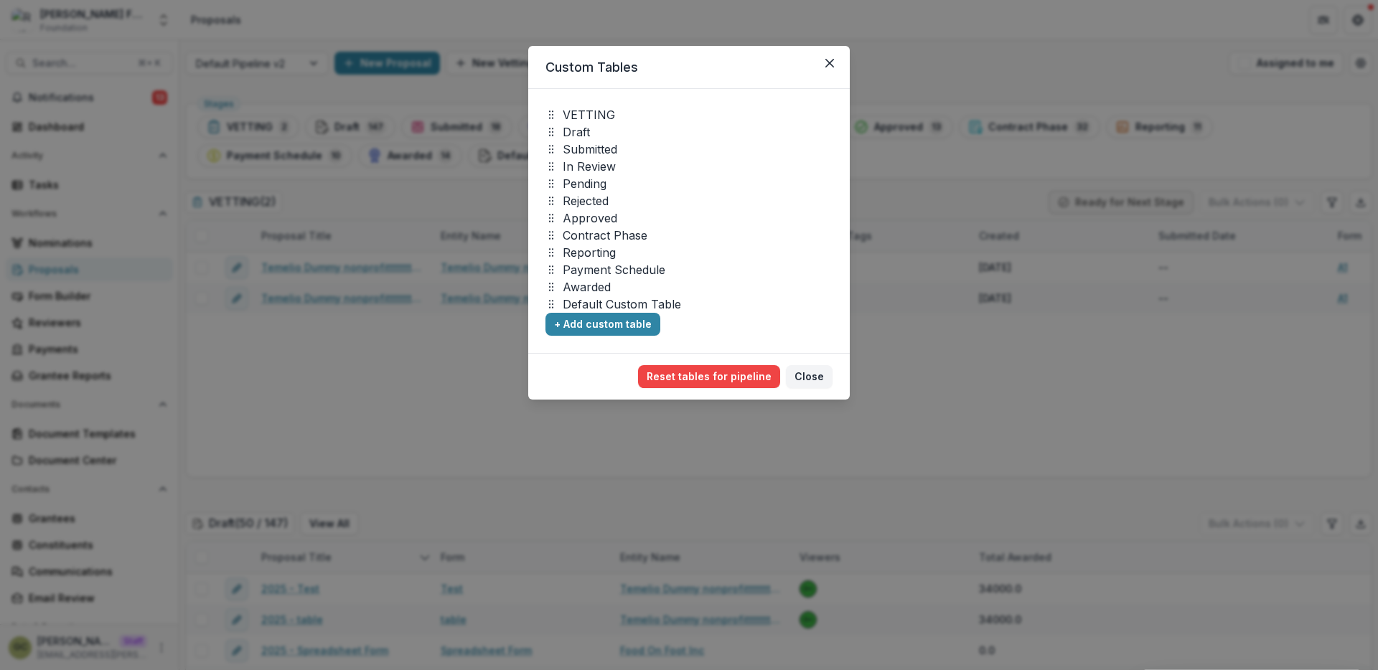
click at [1324, 106] on div "Custom Tables VETTING Draft Submitted In Review Pending Rejected Approved Contr…" at bounding box center [689, 335] width 1378 height 670
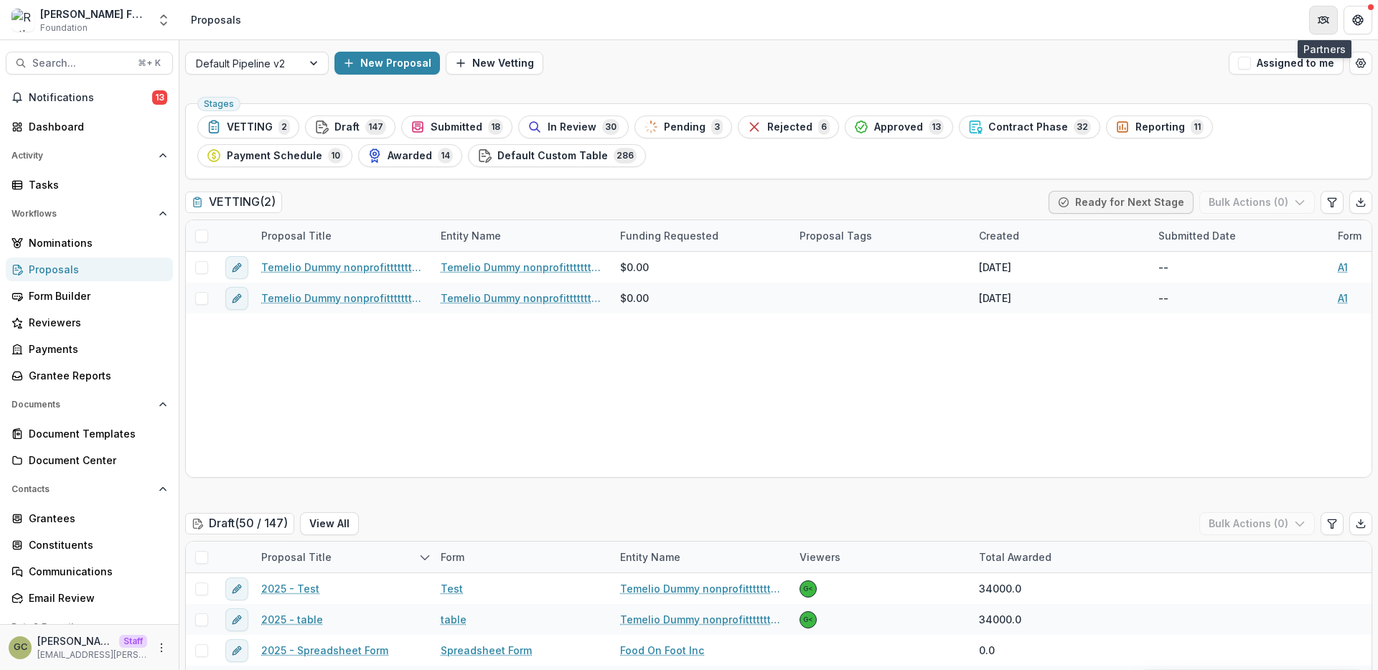
click at [1321, 21] on icon "Partners" at bounding box center [1323, 19] width 11 height 11
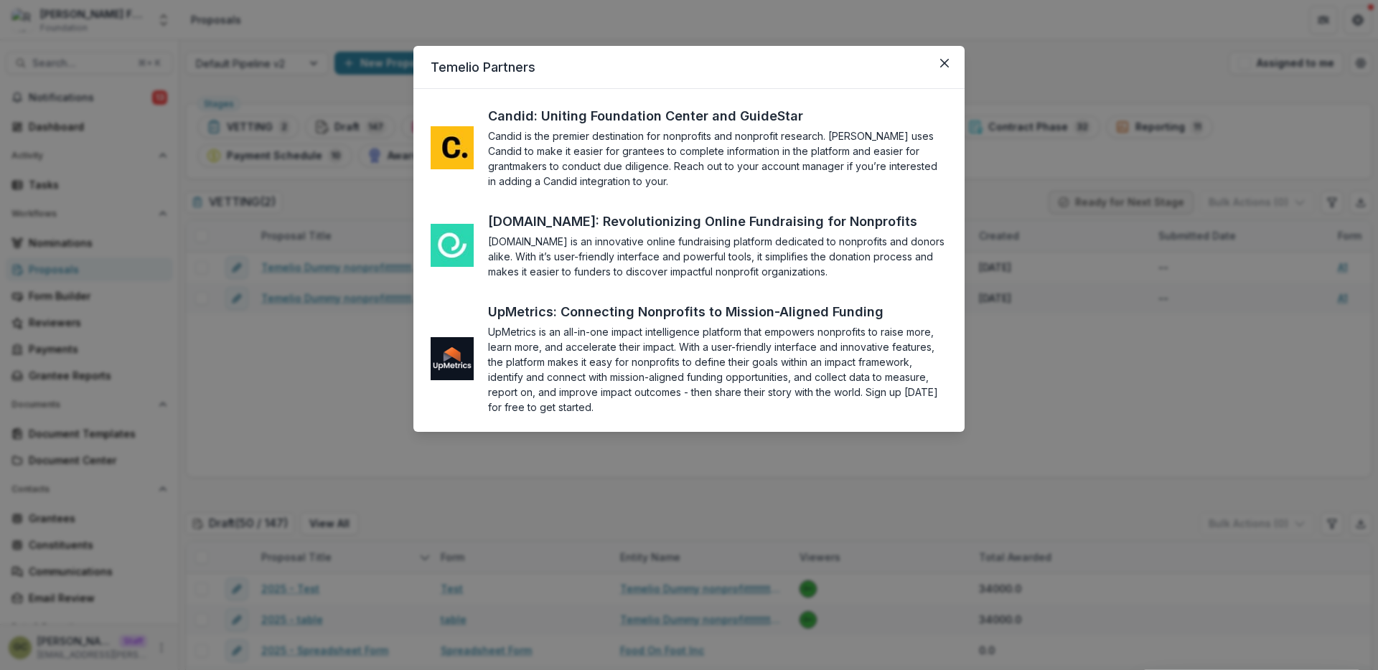
click at [1273, 80] on div "Temelio Partners Candid: Uniting Foundation Center and GuideStar Candid is the …" at bounding box center [689, 335] width 1378 height 670
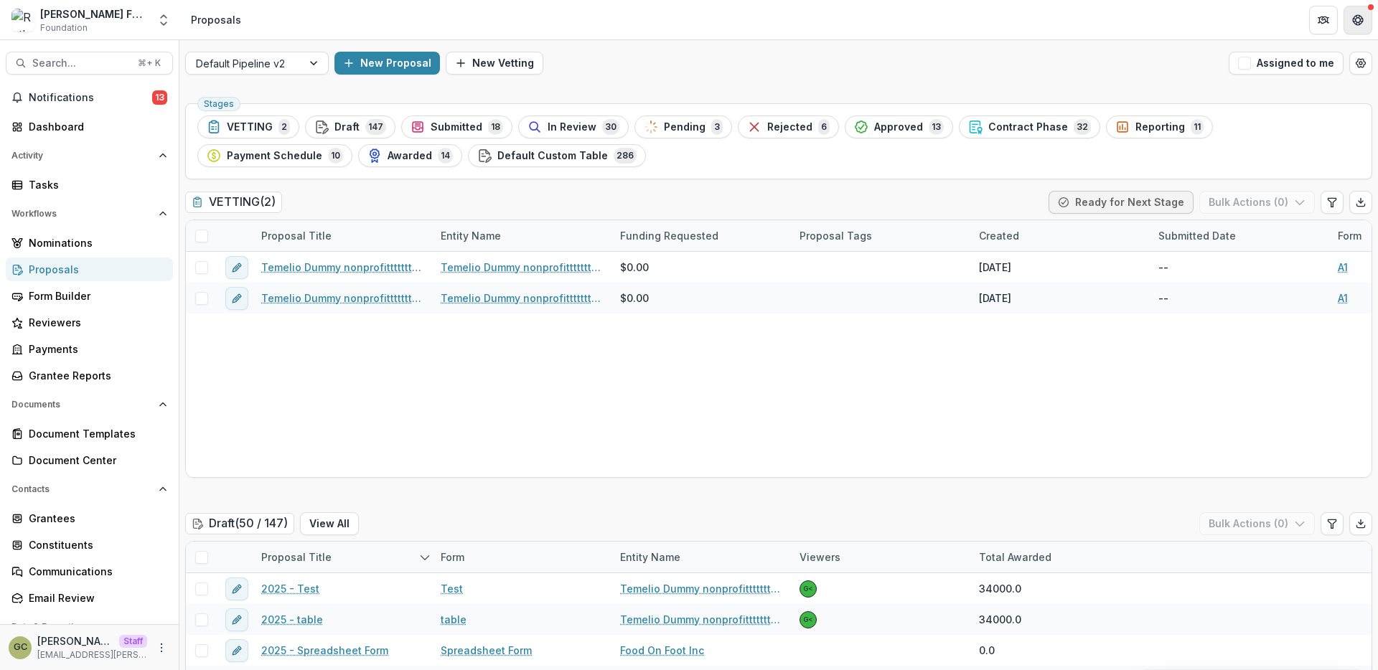
click at [1357, 17] on icon "Get Help" at bounding box center [1359, 16] width 4 height 3
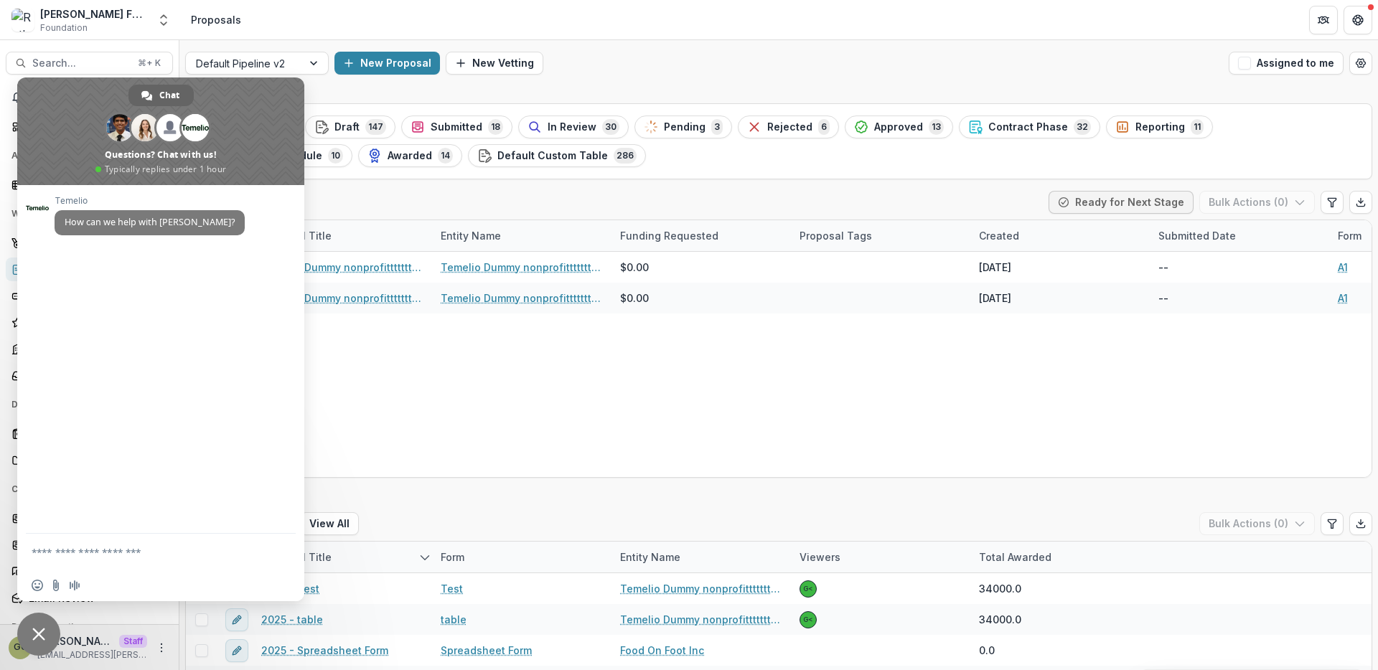
click at [1107, 63] on div "New Proposal New Vetting" at bounding box center [778, 63] width 889 height 23
click at [45, 650] on span "Close chat" at bounding box center [38, 634] width 43 height 43
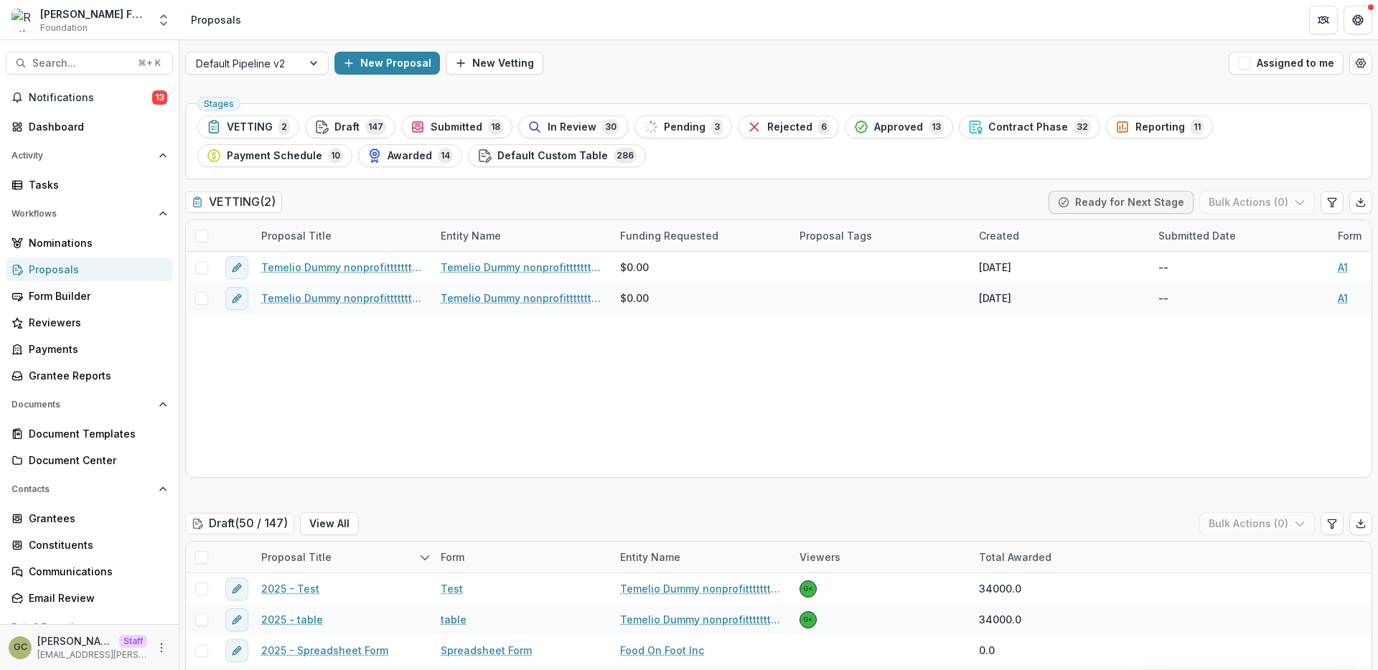
scroll to position [23, 0]
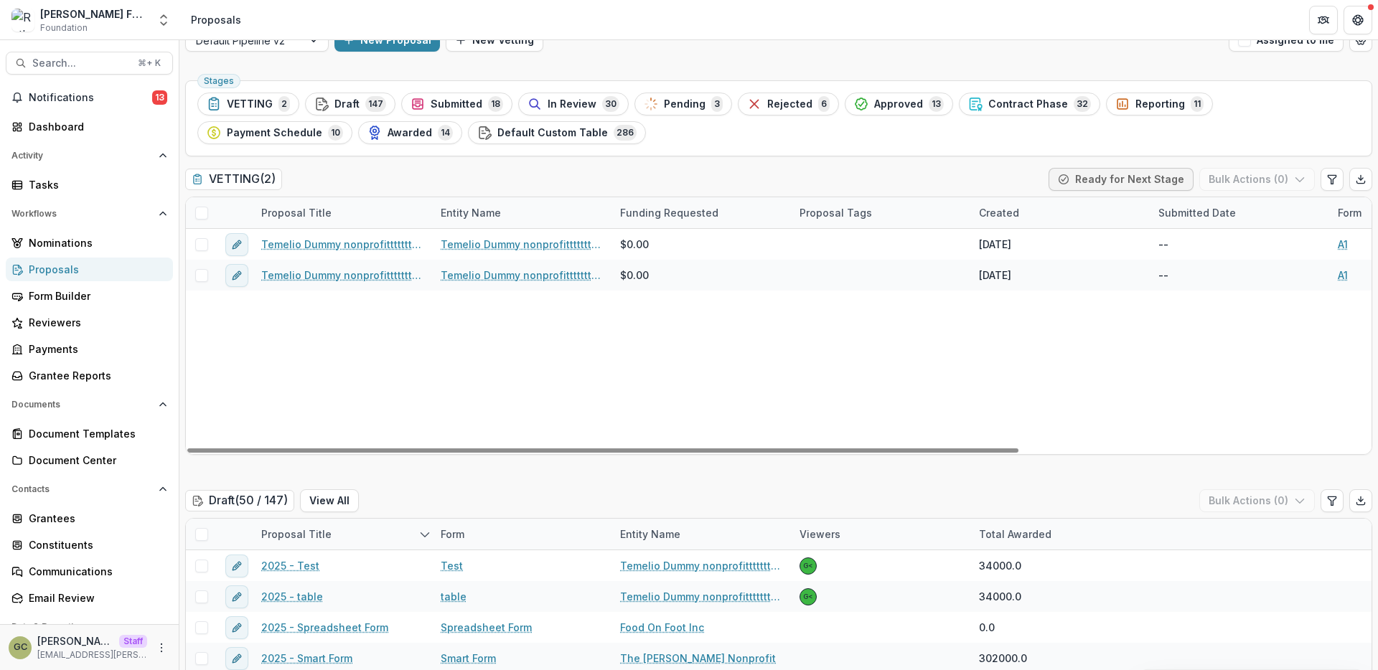
click at [203, 209] on span at bounding box center [201, 213] width 13 height 13
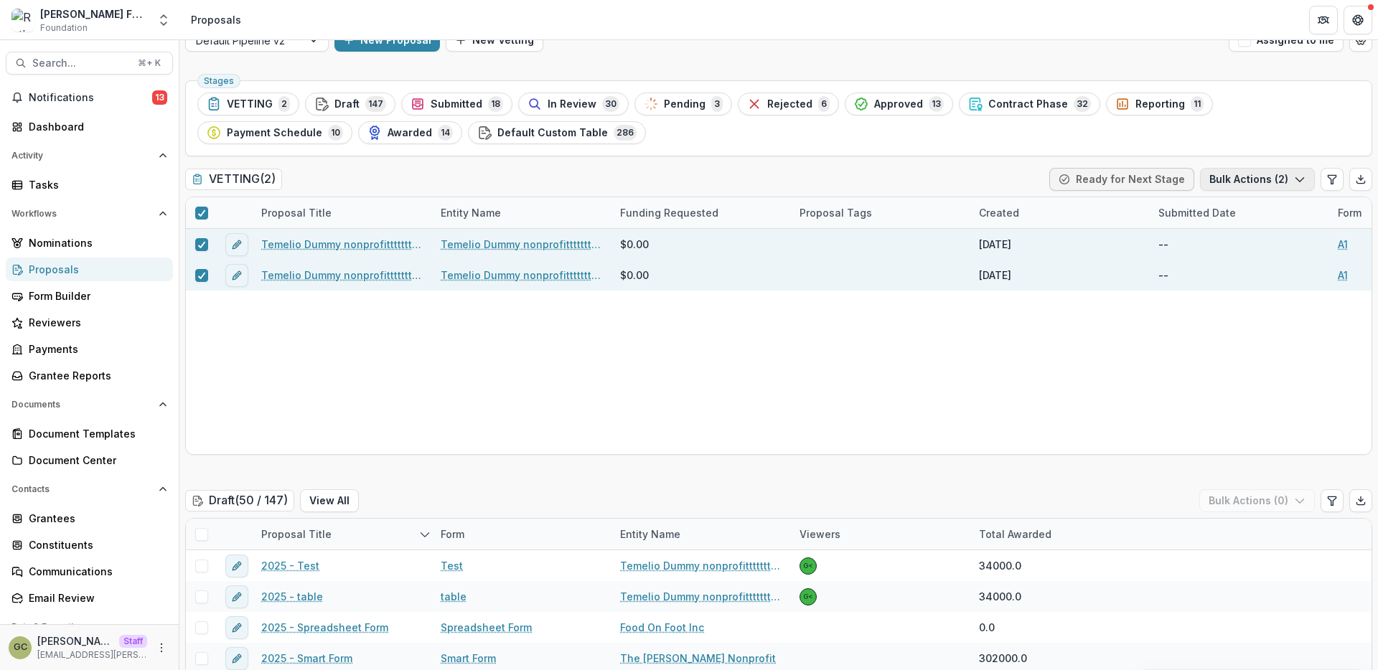
click at [1297, 175] on icon "button" at bounding box center [1299, 179] width 11 height 11
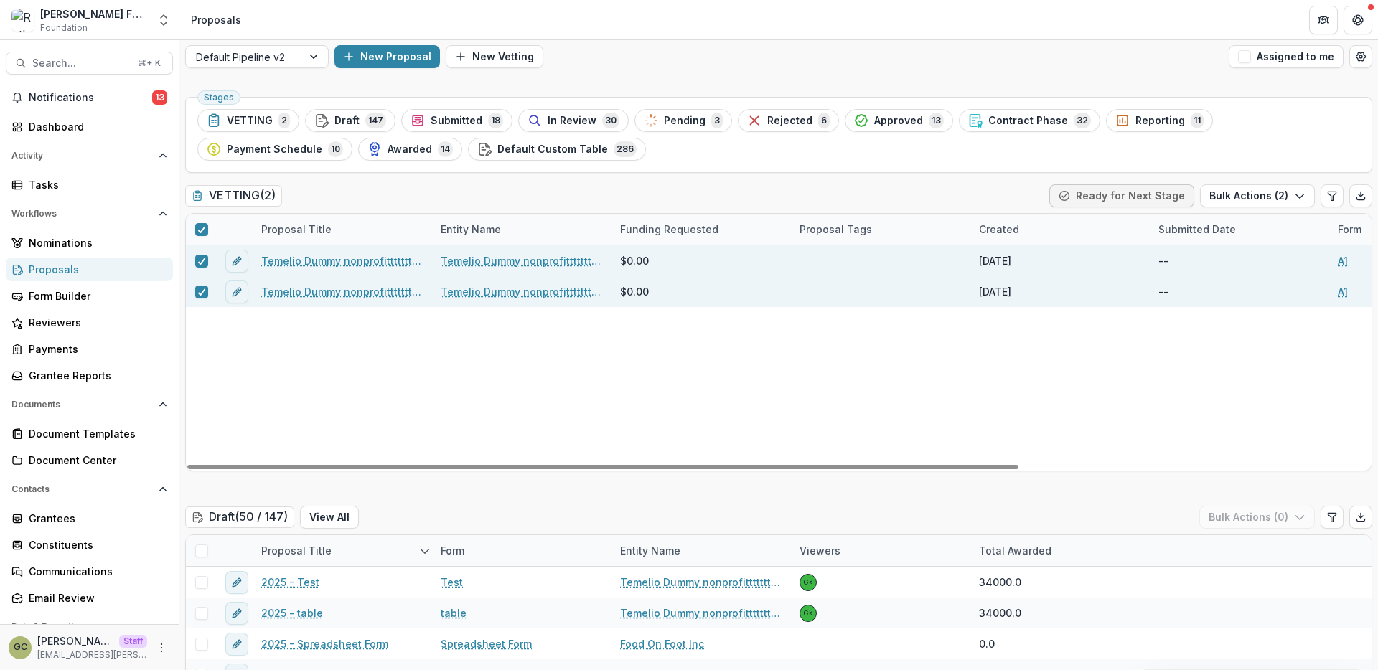
scroll to position [0, 0]
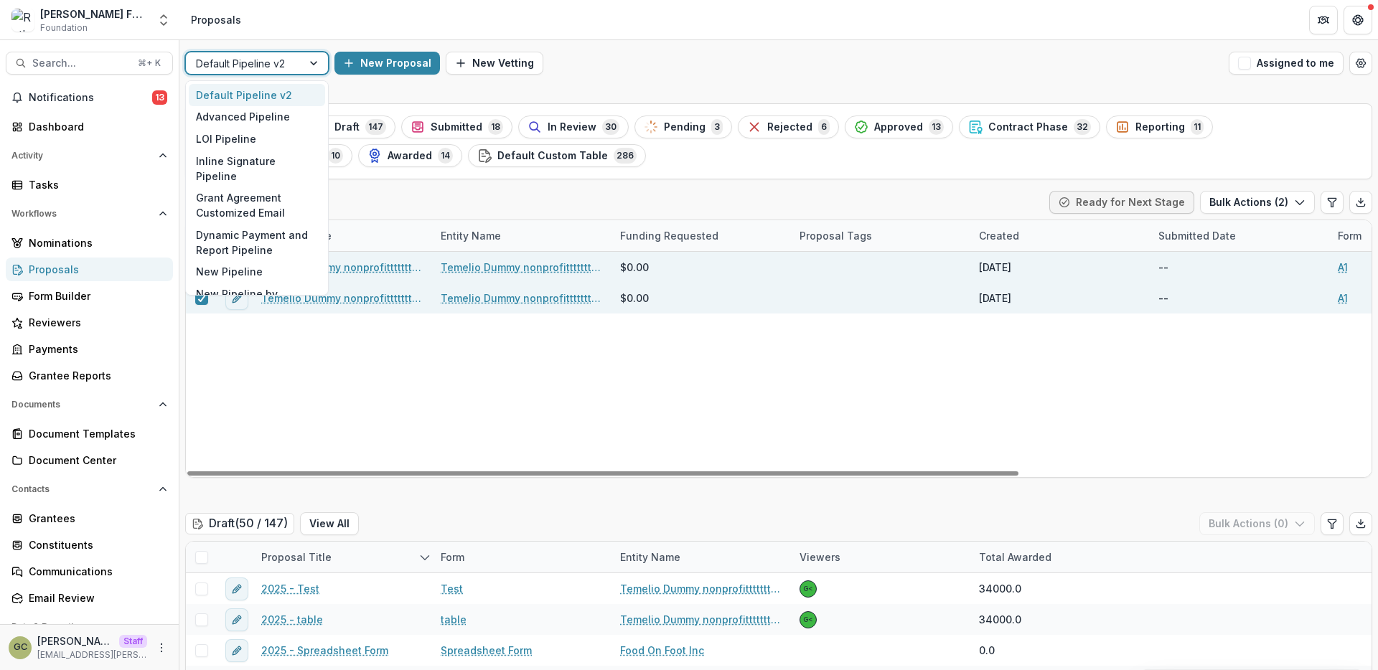
click at [291, 60] on div at bounding box center [244, 64] width 96 height 18
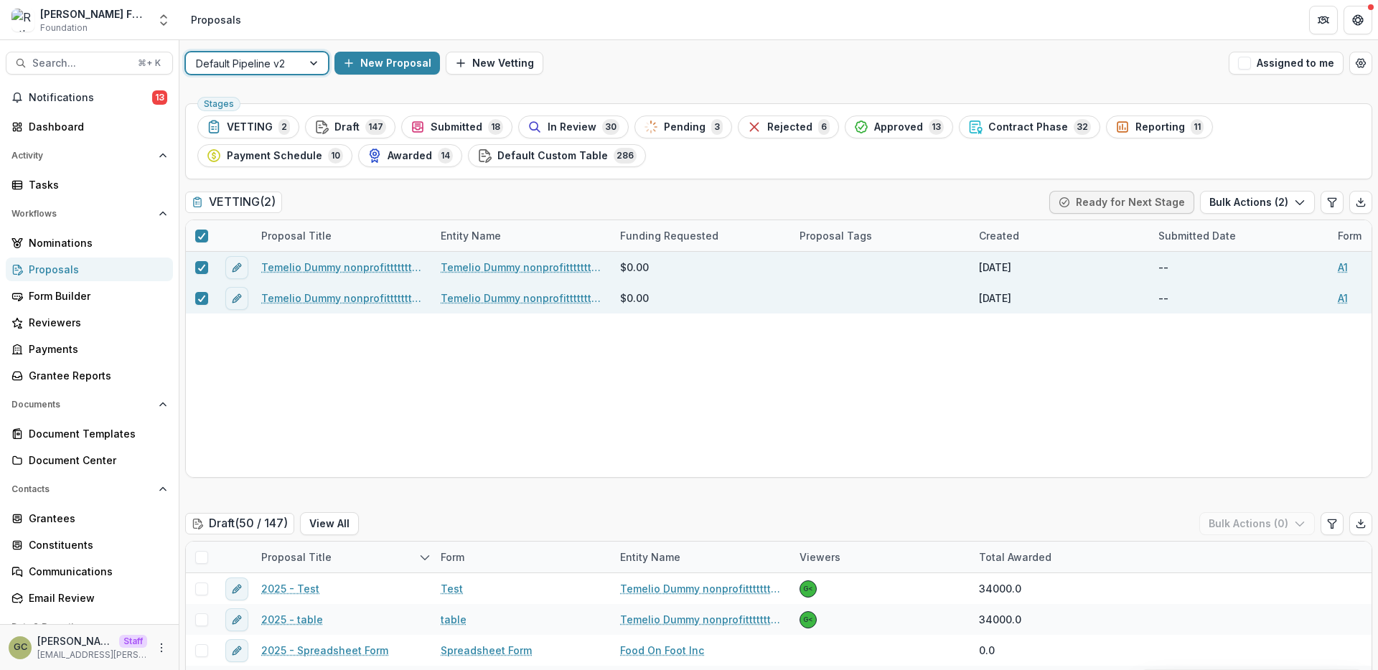
click at [296, 64] on div "Default Pipeline v2" at bounding box center [244, 63] width 116 height 21
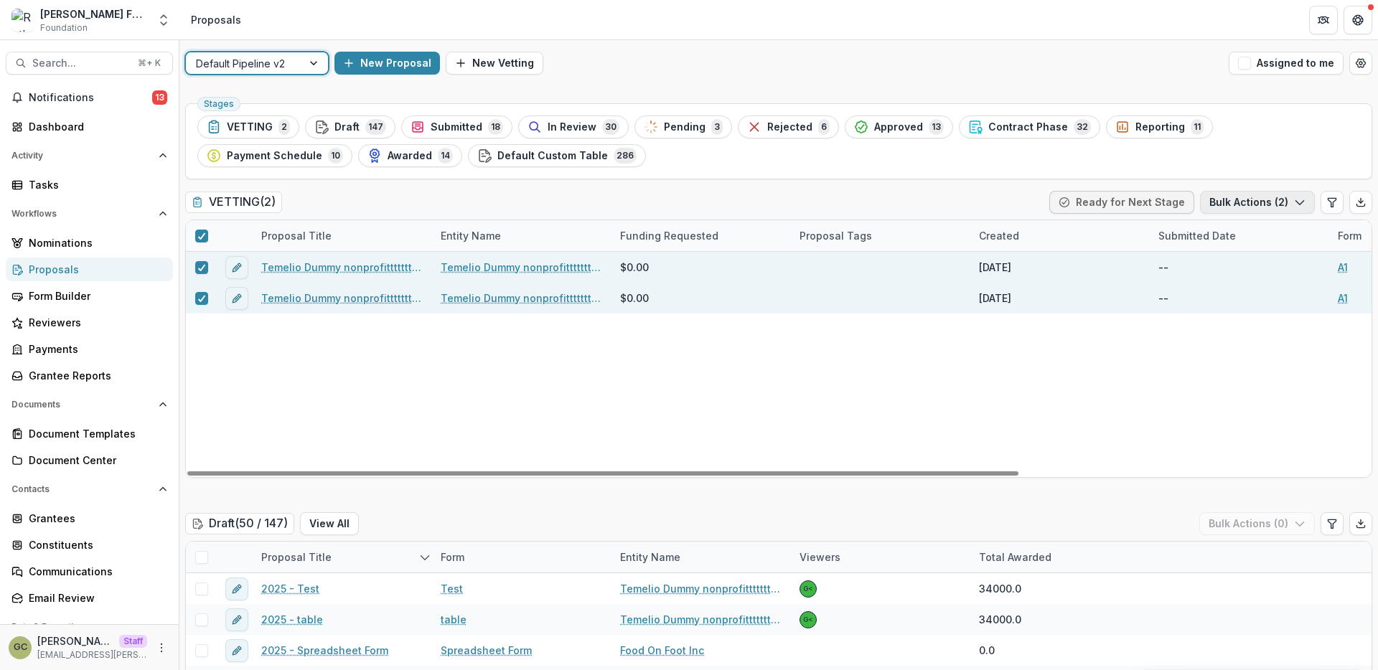
click at [1258, 202] on button "Bulk Actions ( 2 )" at bounding box center [1257, 202] width 115 height 23
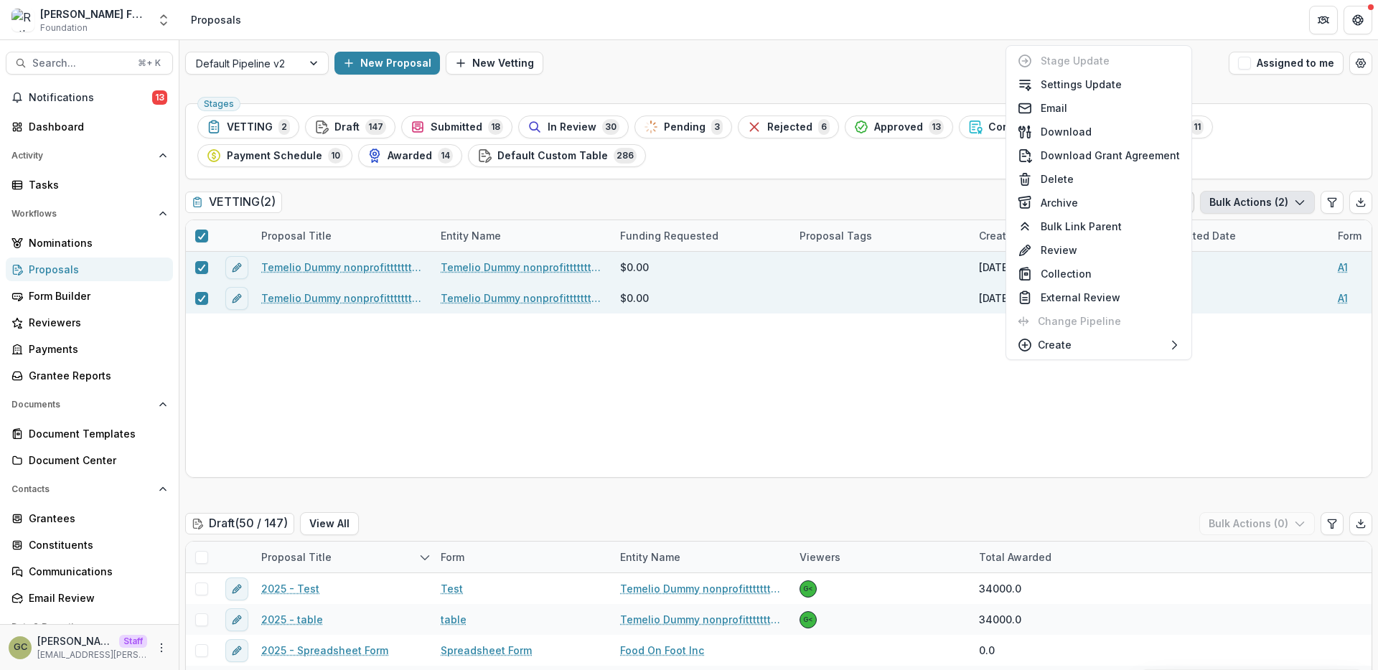
click at [1325, 173] on div "Stages VETTING 2 Draft 147 Submitted 18 In Review 30 Pending 3 Rejected 6 Appro…" at bounding box center [778, 141] width 1187 height 76
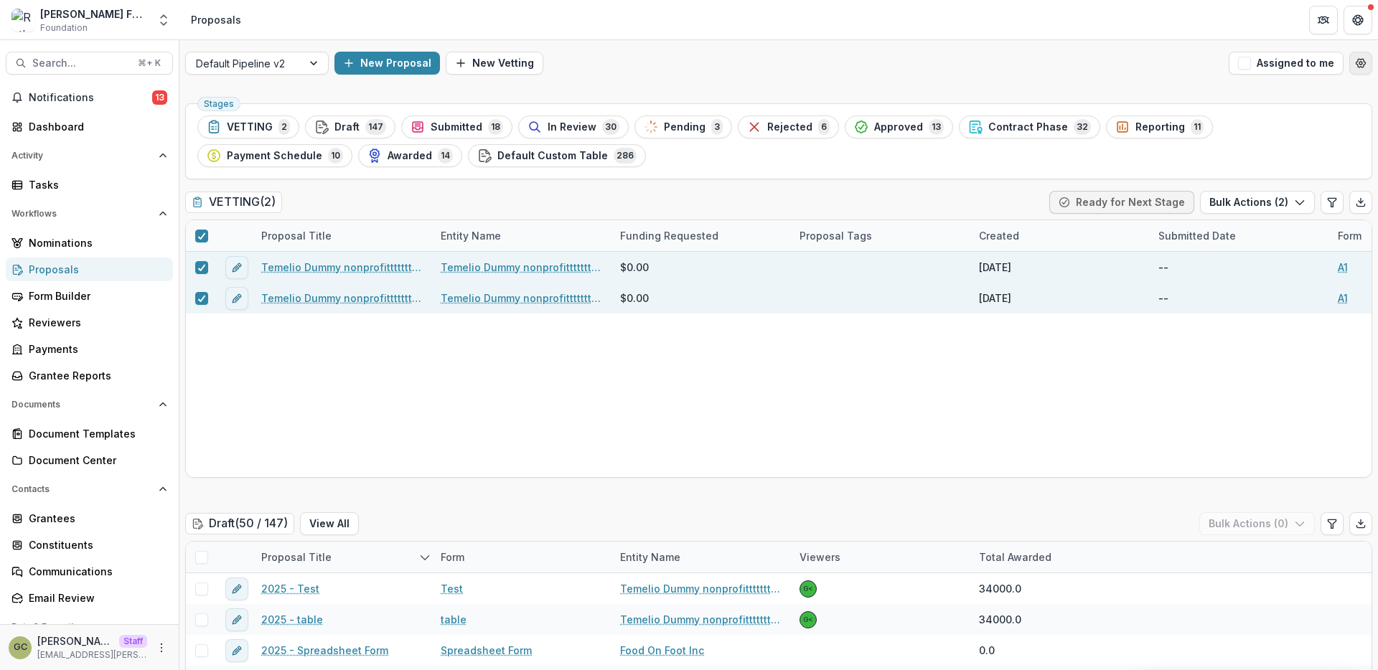
click at [1362, 58] on button "Open table manager" at bounding box center [1360, 63] width 23 height 23
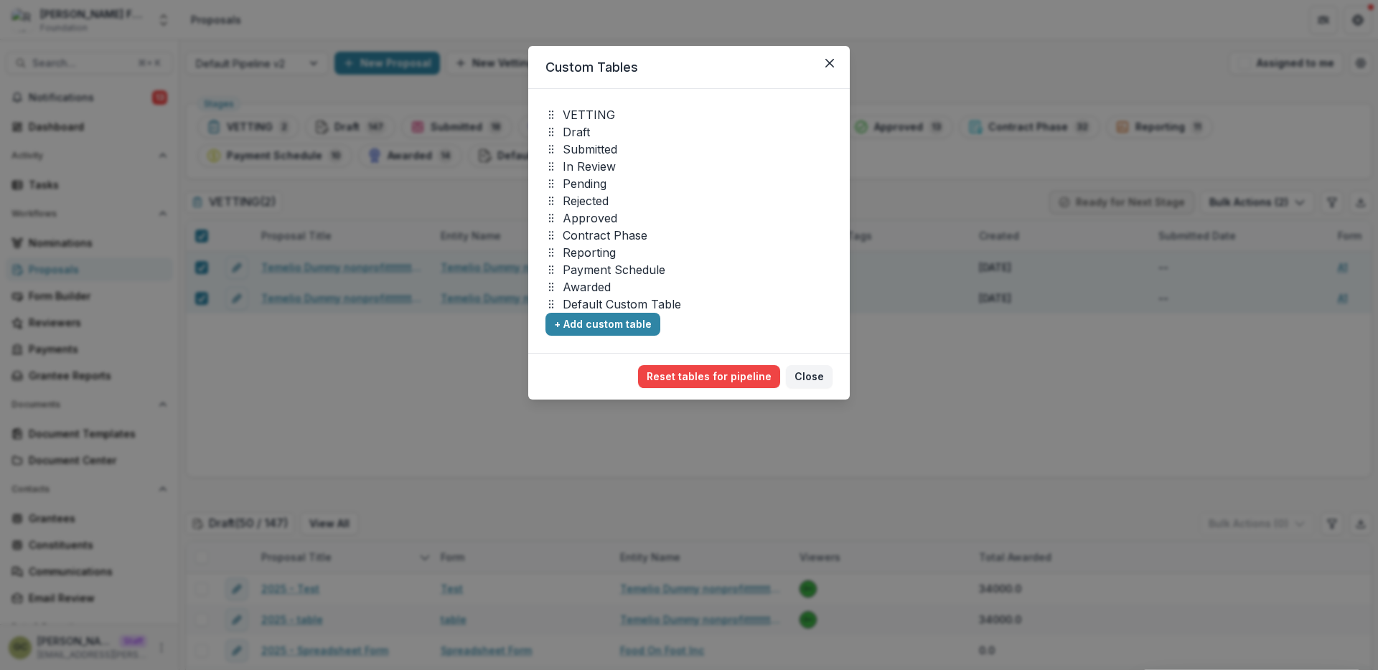
click at [1197, 117] on div "Custom Tables VETTING Draft Submitted In Review Pending Rejected Approved Contr…" at bounding box center [689, 335] width 1378 height 670
